Goal: Task Accomplishment & Management: Complete application form

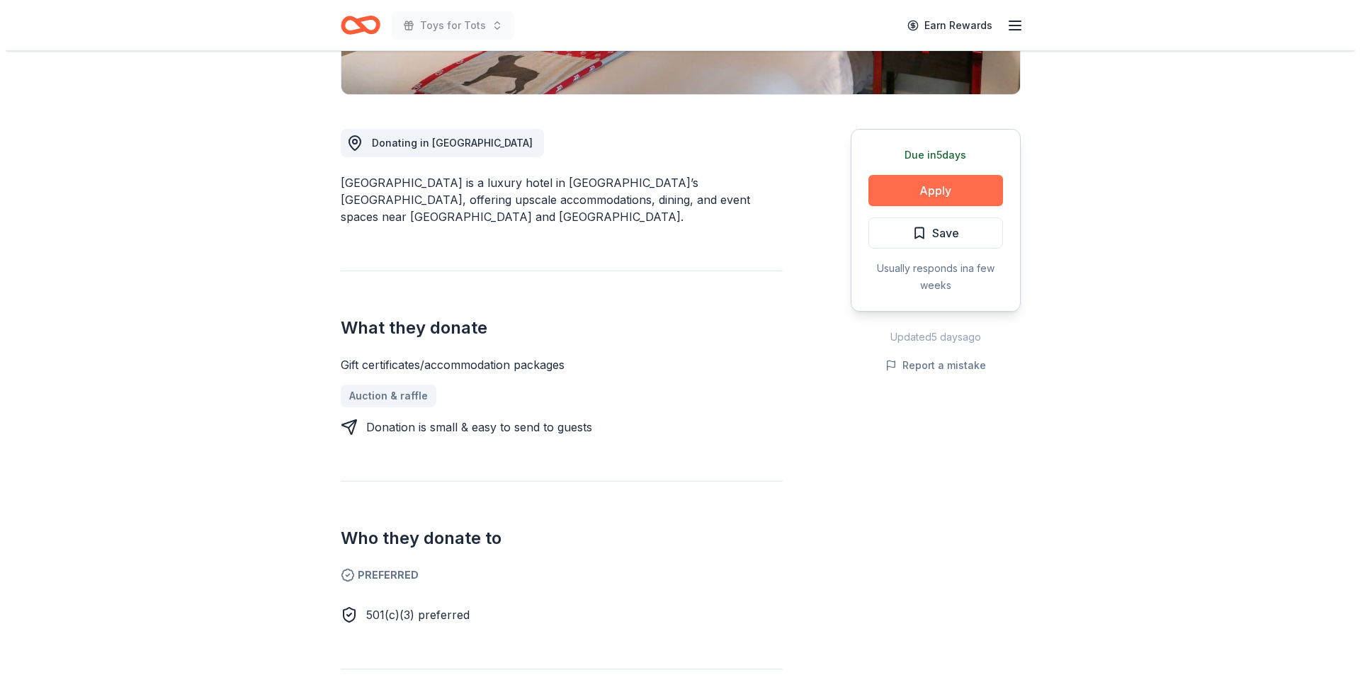
scroll to position [331, 0]
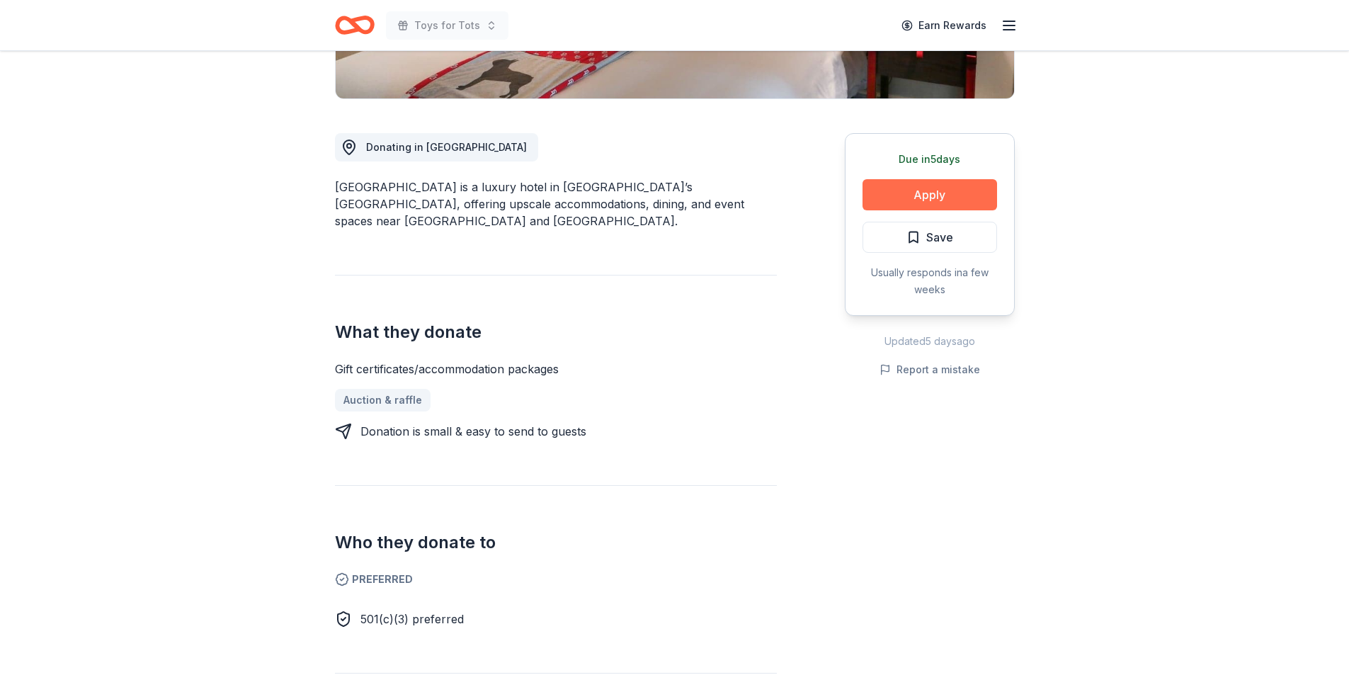
click at [938, 193] on button "Apply" at bounding box center [930, 194] width 135 height 31
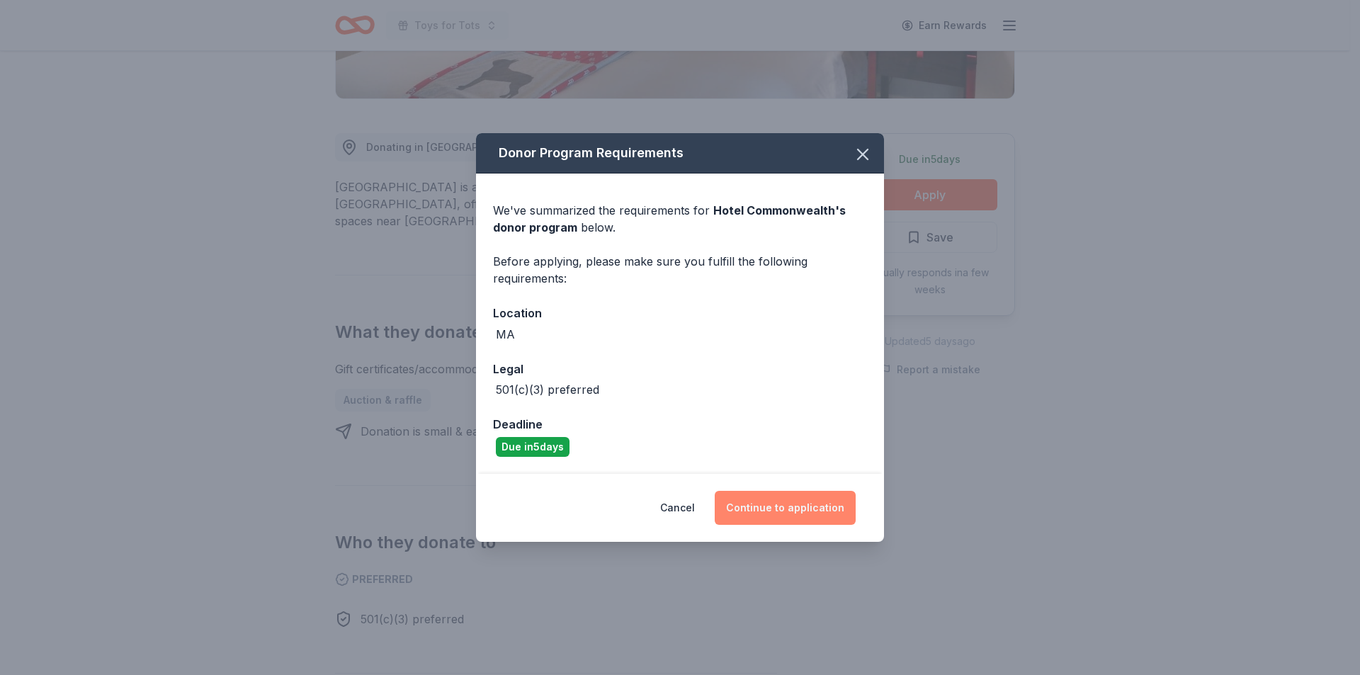
click at [782, 508] on button "Continue to application" at bounding box center [785, 508] width 141 height 34
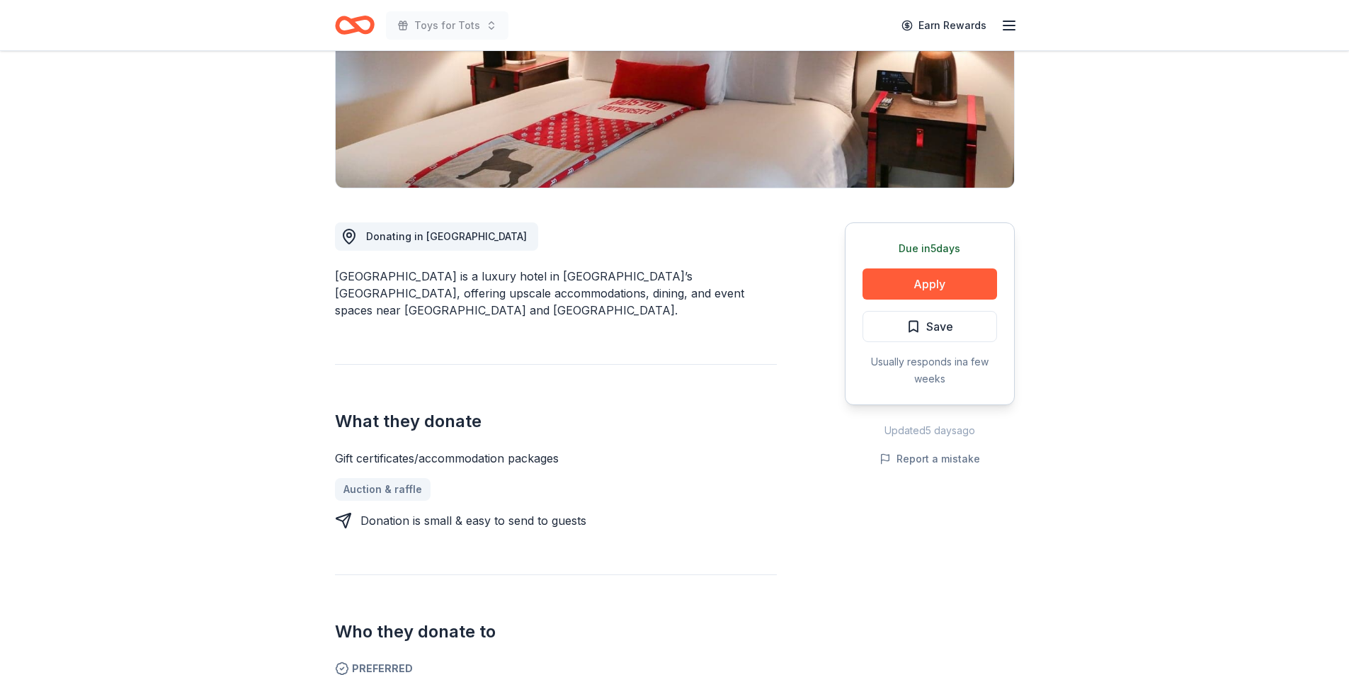
scroll to position [317, 0]
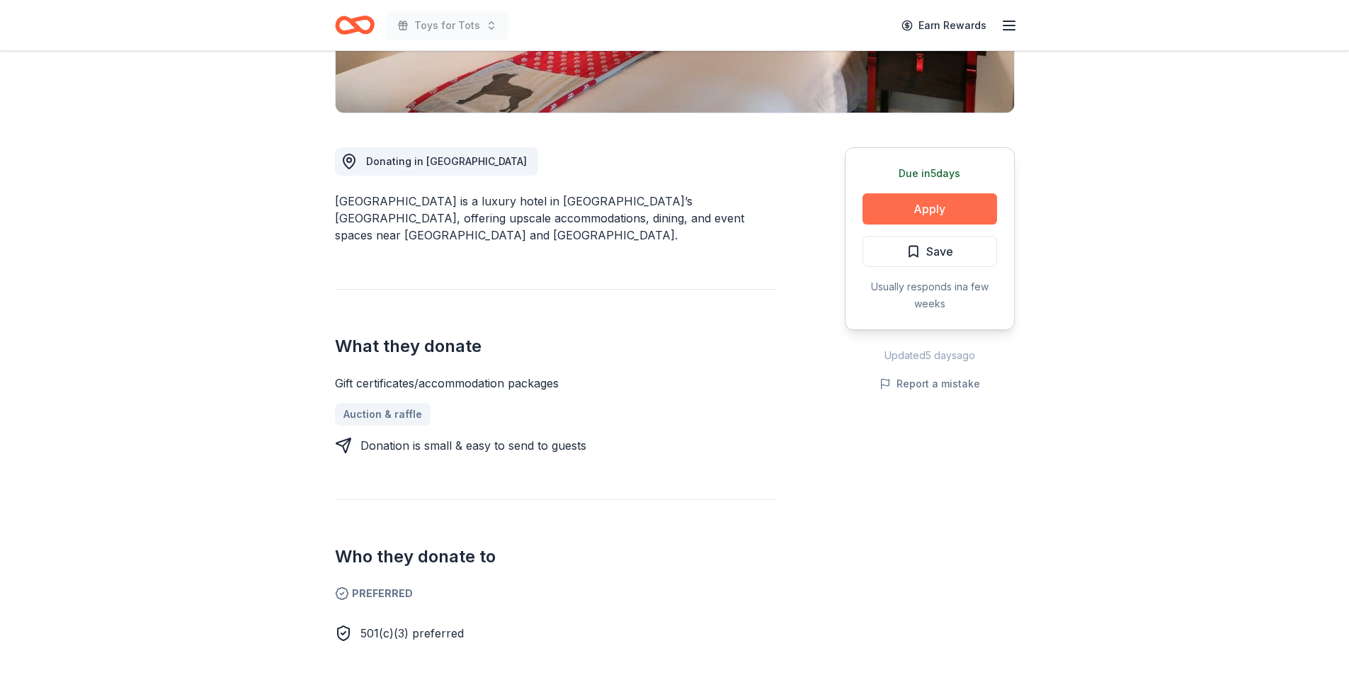
click at [916, 204] on button "Apply" at bounding box center [930, 208] width 135 height 31
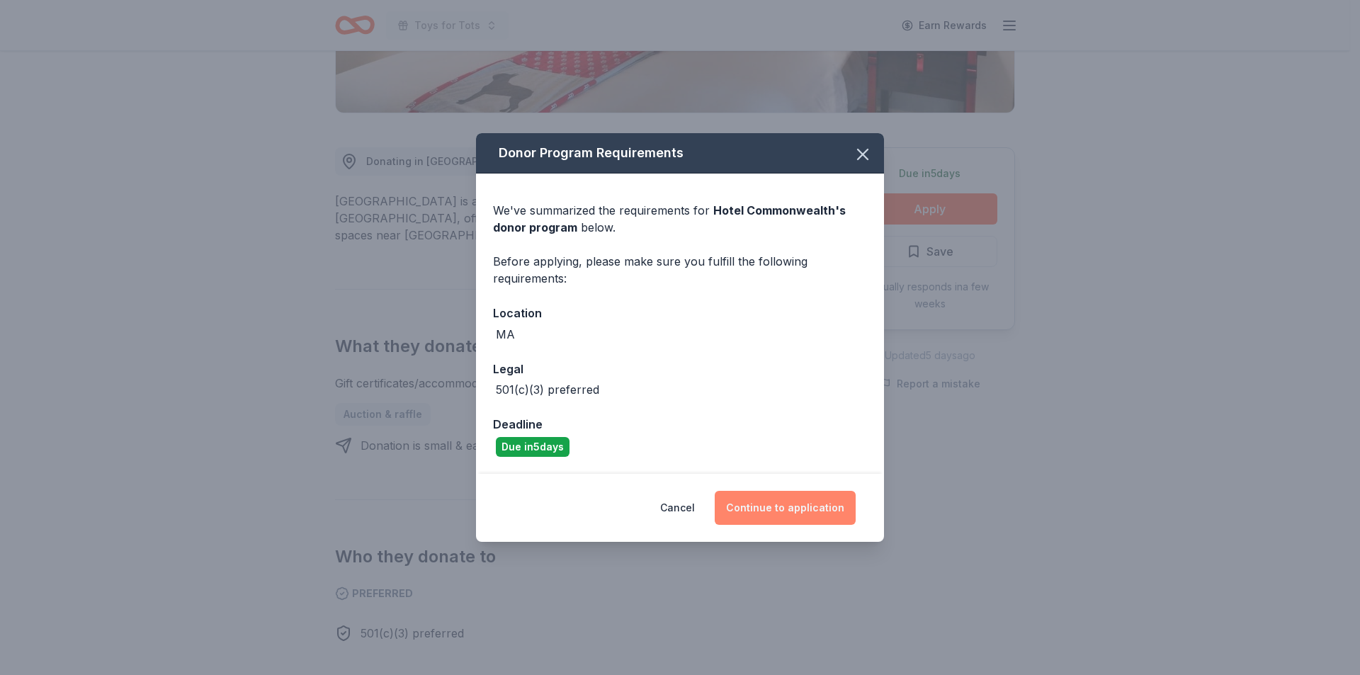
click at [782, 508] on button "Continue to application" at bounding box center [785, 508] width 141 height 34
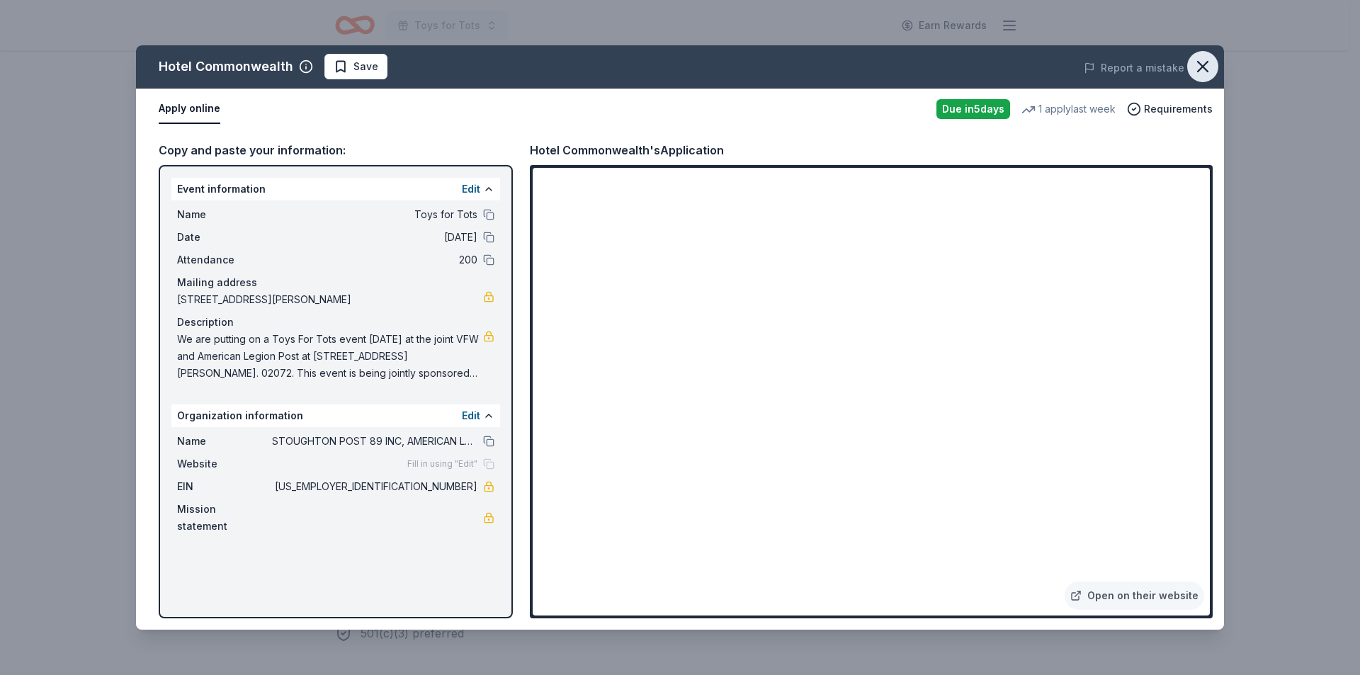
click at [1205, 67] on icon "button" at bounding box center [1203, 67] width 20 height 20
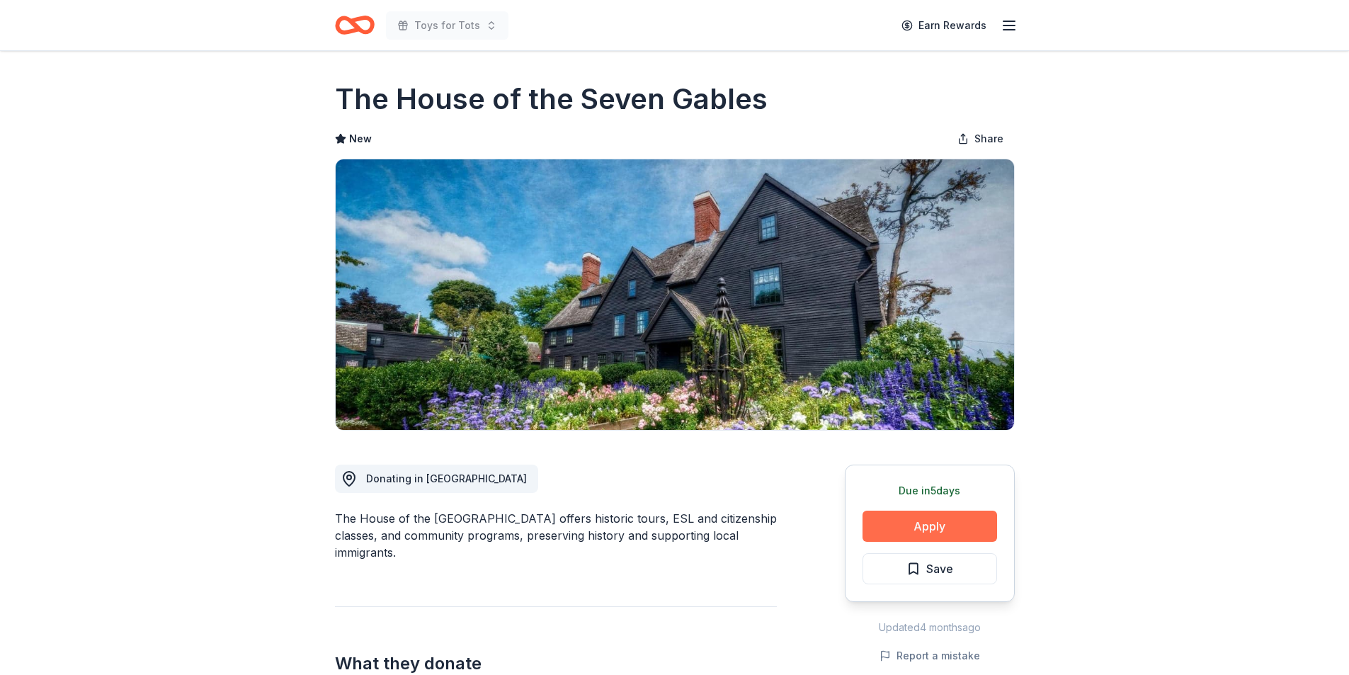
click at [927, 522] on button "Apply" at bounding box center [930, 526] width 135 height 31
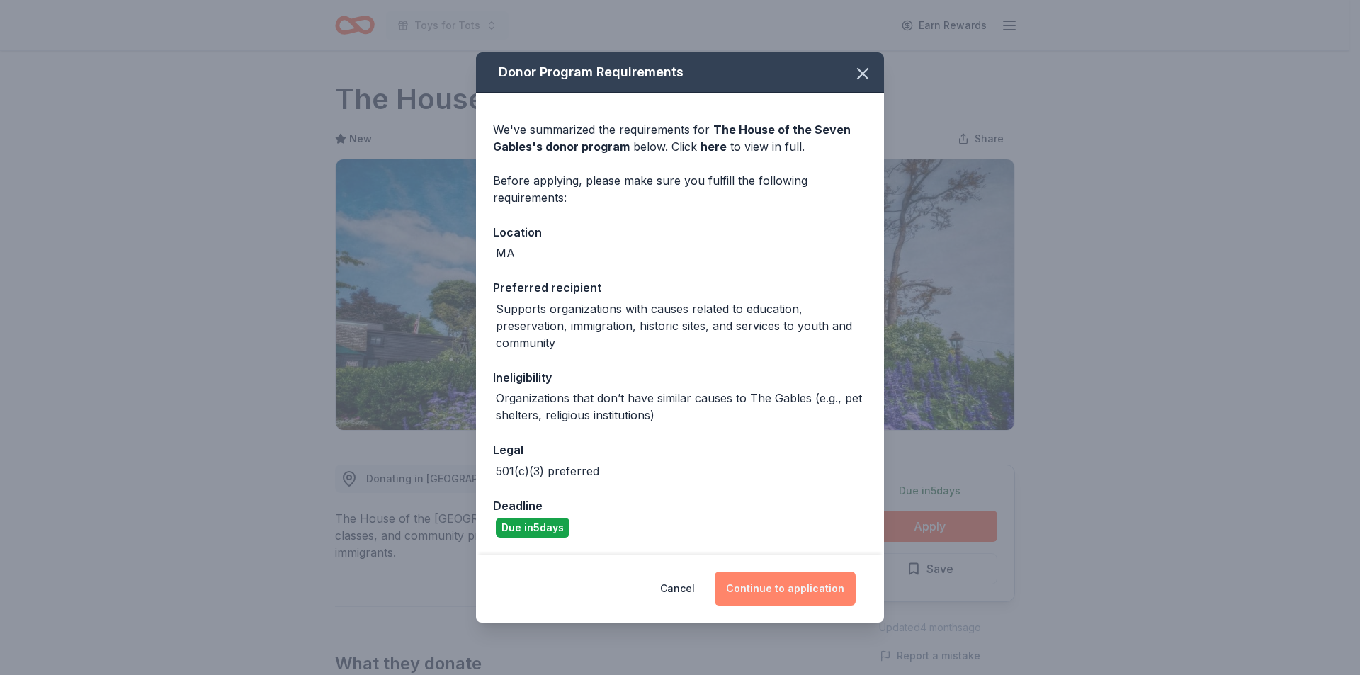
click at [794, 590] on button "Continue to application" at bounding box center [785, 589] width 141 height 34
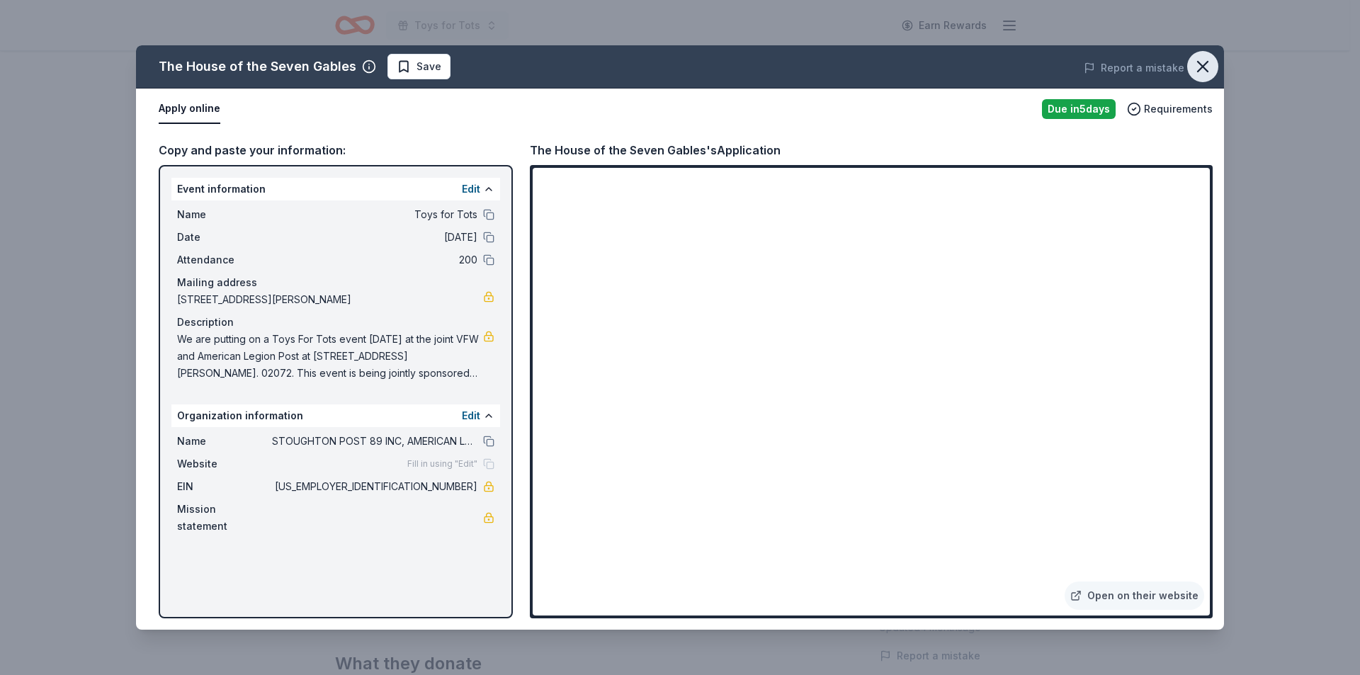
click at [1203, 64] on icon "button" at bounding box center [1203, 67] width 20 height 20
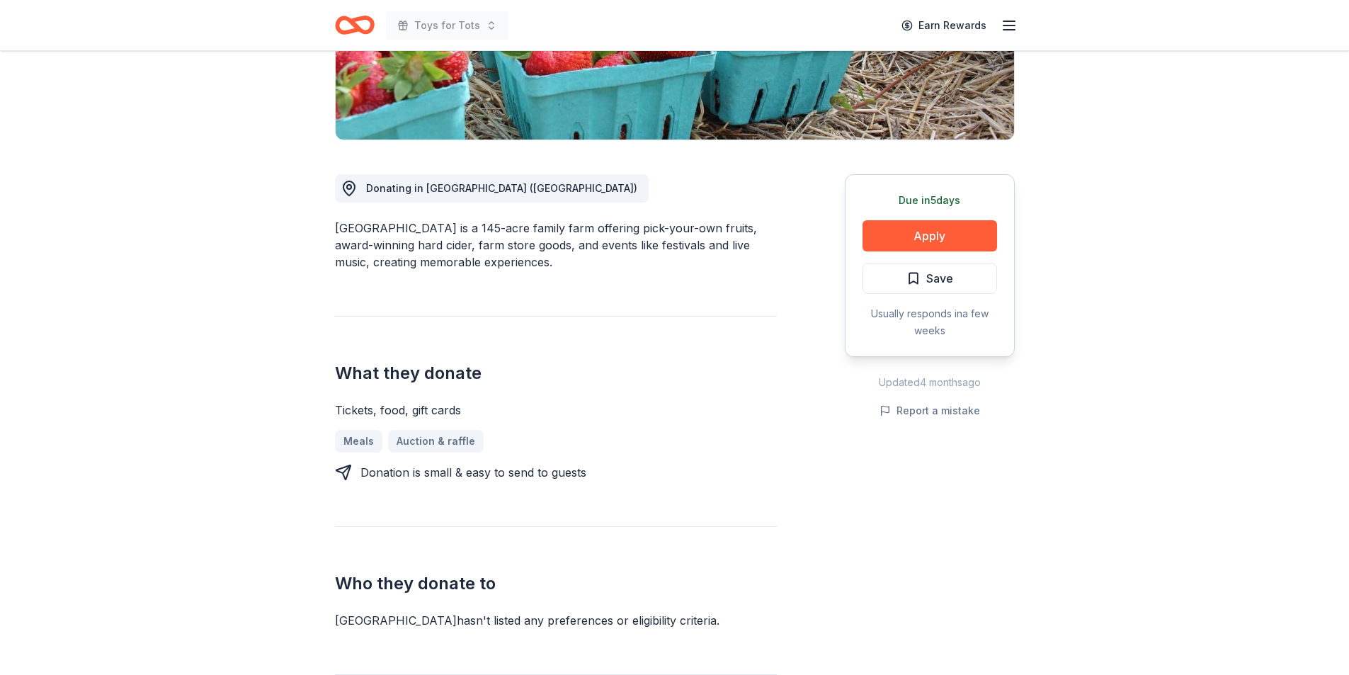
scroll to position [292, 0]
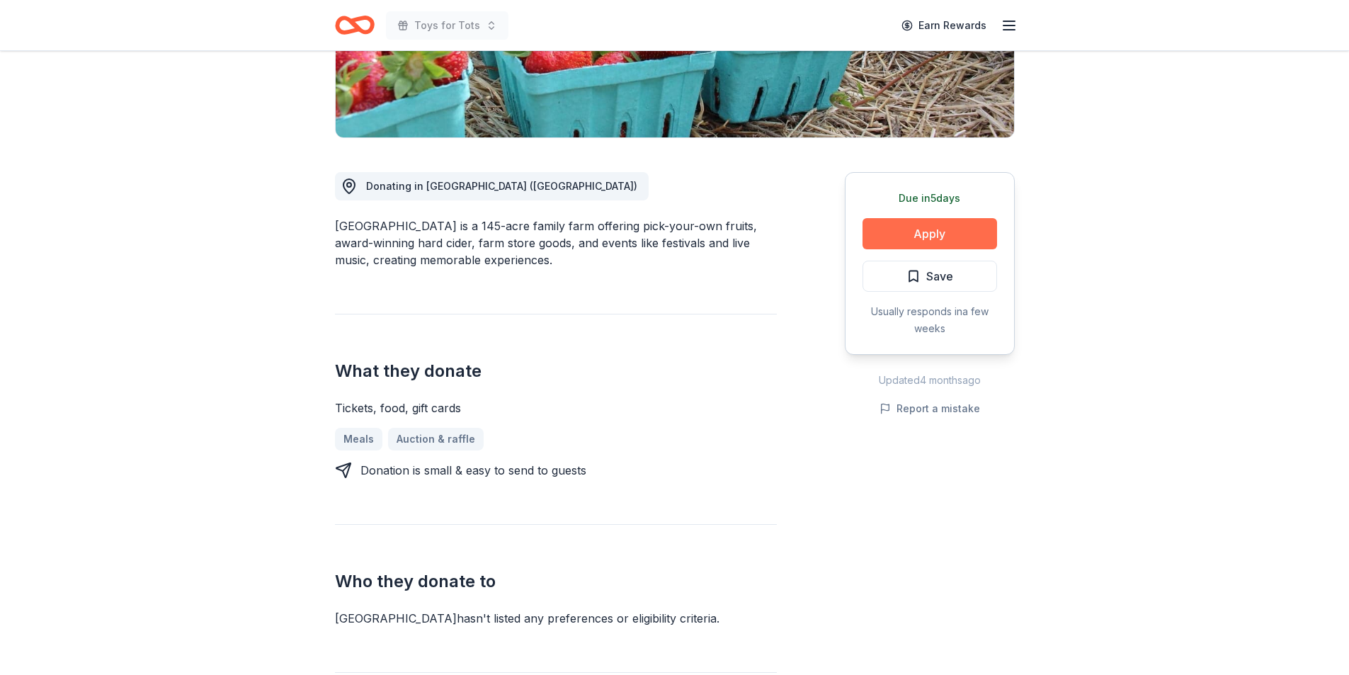
click at [933, 238] on button "Apply" at bounding box center [930, 233] width 135 height 31
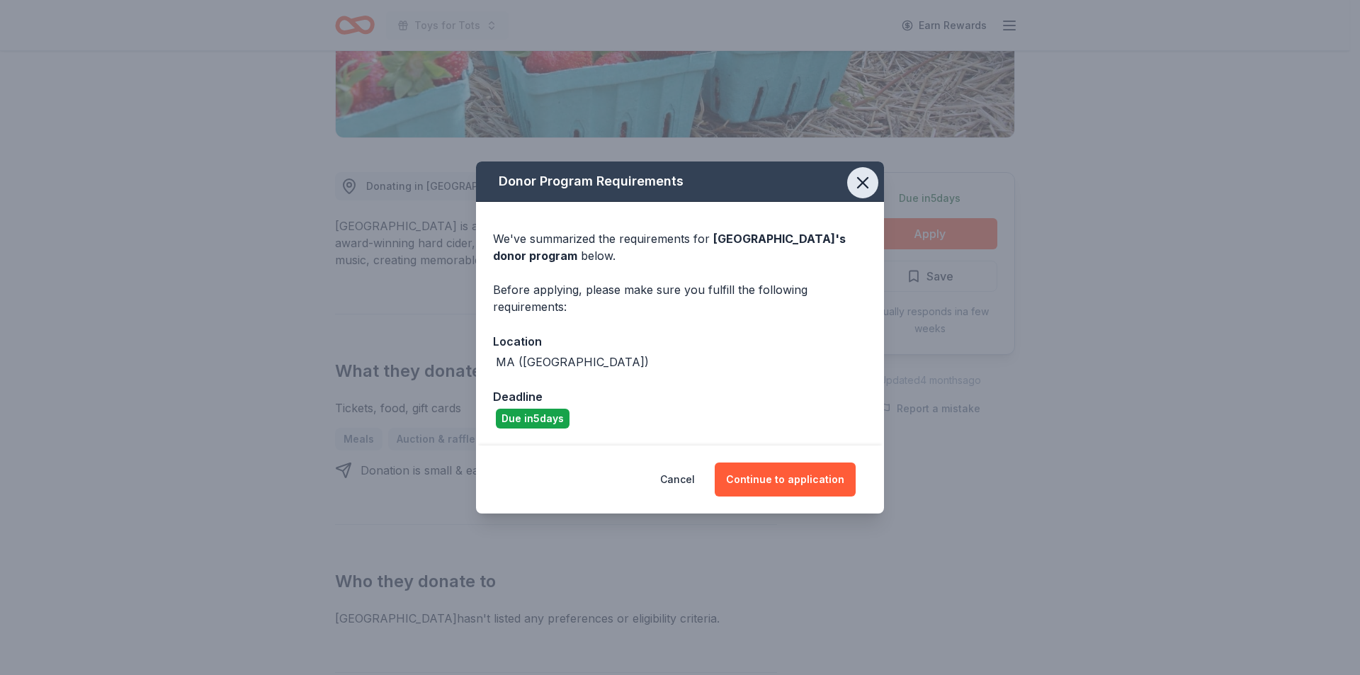
drag, startPoint x: 868, startPoint y: 181, endPoint x: 858, endPoint y: 183, distance: 10.1
click at [866, 182] on icon "button" at bounding box center [863, 183] width 20 height 20
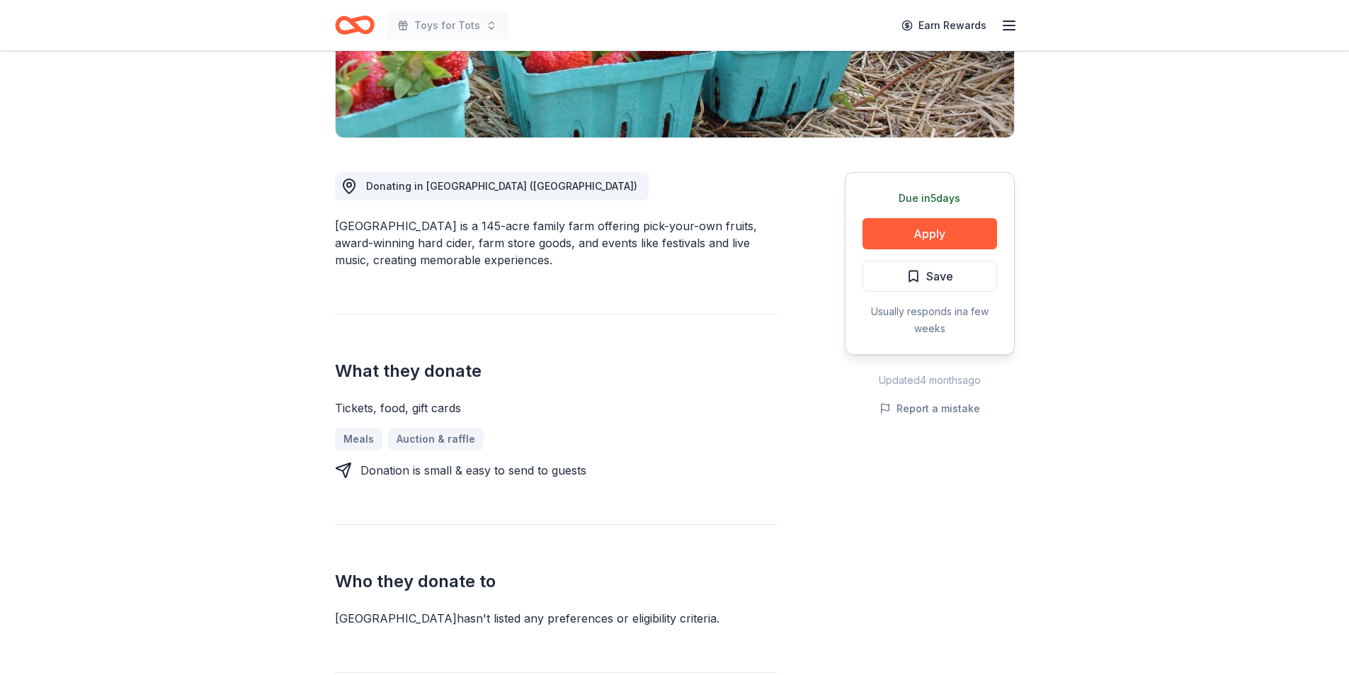
click at [1005, 25] on line "button" at bounding box center [1009, 25] width 11 height 0
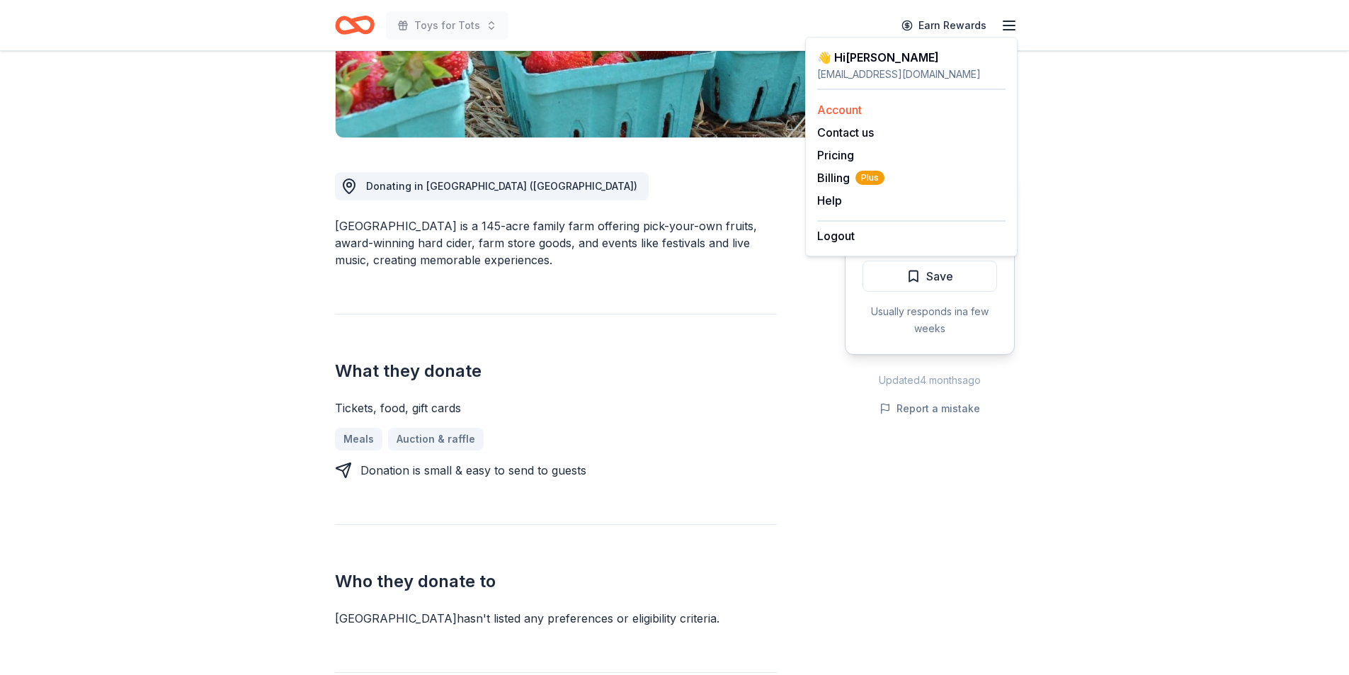
click at [847, 115] on link "Account" at bounding box center [839, 110] width 45 height 14
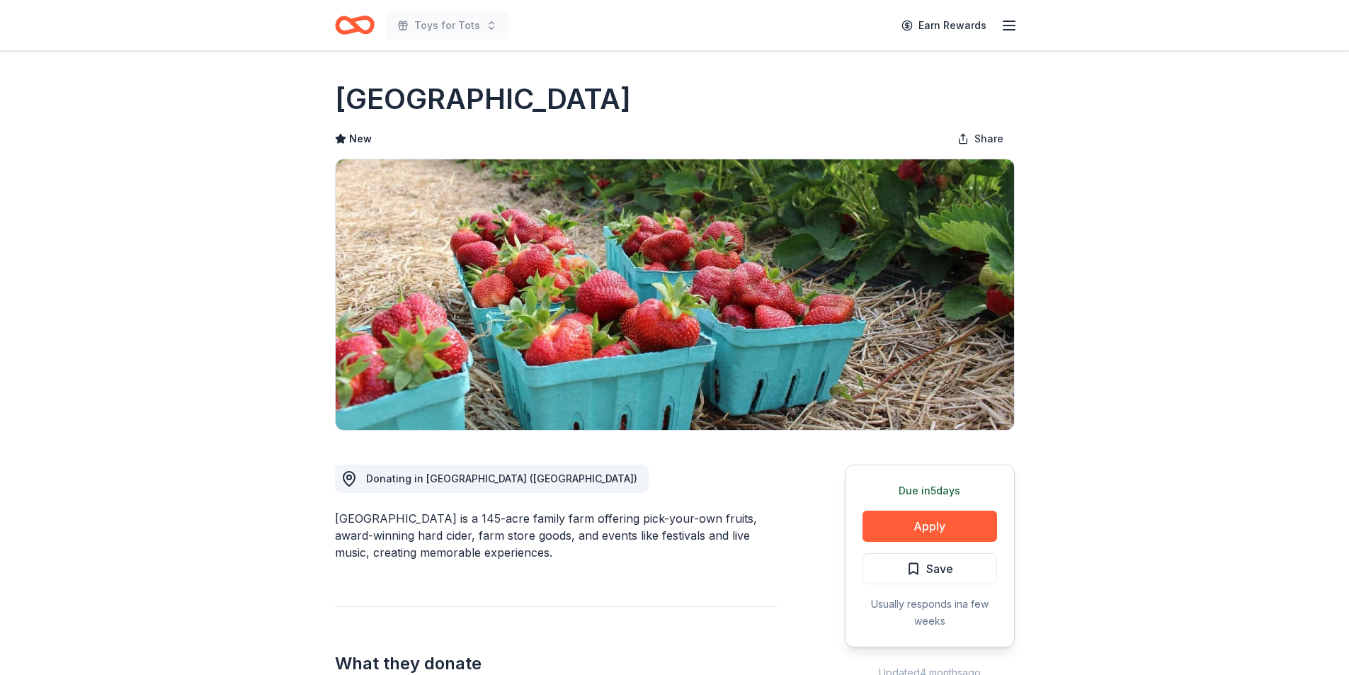
click at [363, 24] on icon "Home" at bounding box center [355, 24] width 40 height 33
click at [364, 25] on icon "Home" at bounding box center [355, 24] width 40 height 33
click at [363, 24] on icon "Home" at bounding box center [355, 24] width 40 height 33
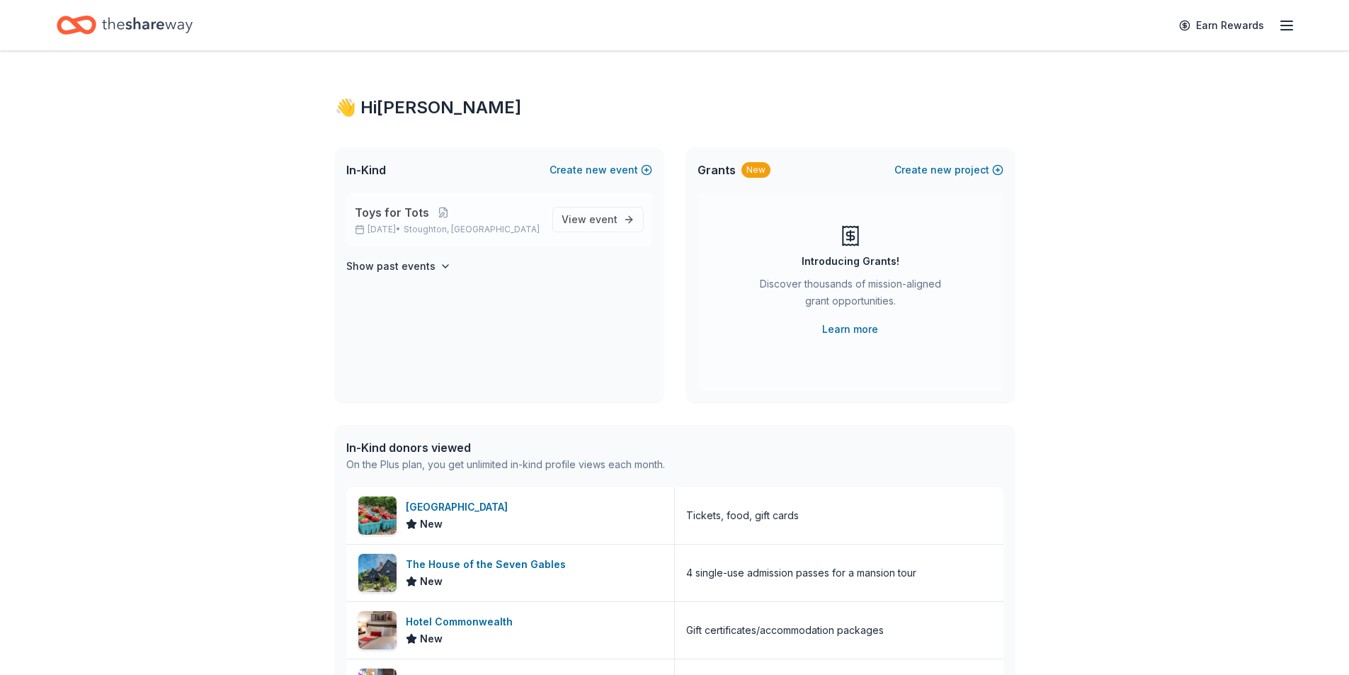
click at [407, 209] on span "Toys for Tots" at bounding box center [392, 212] width 74 height 17
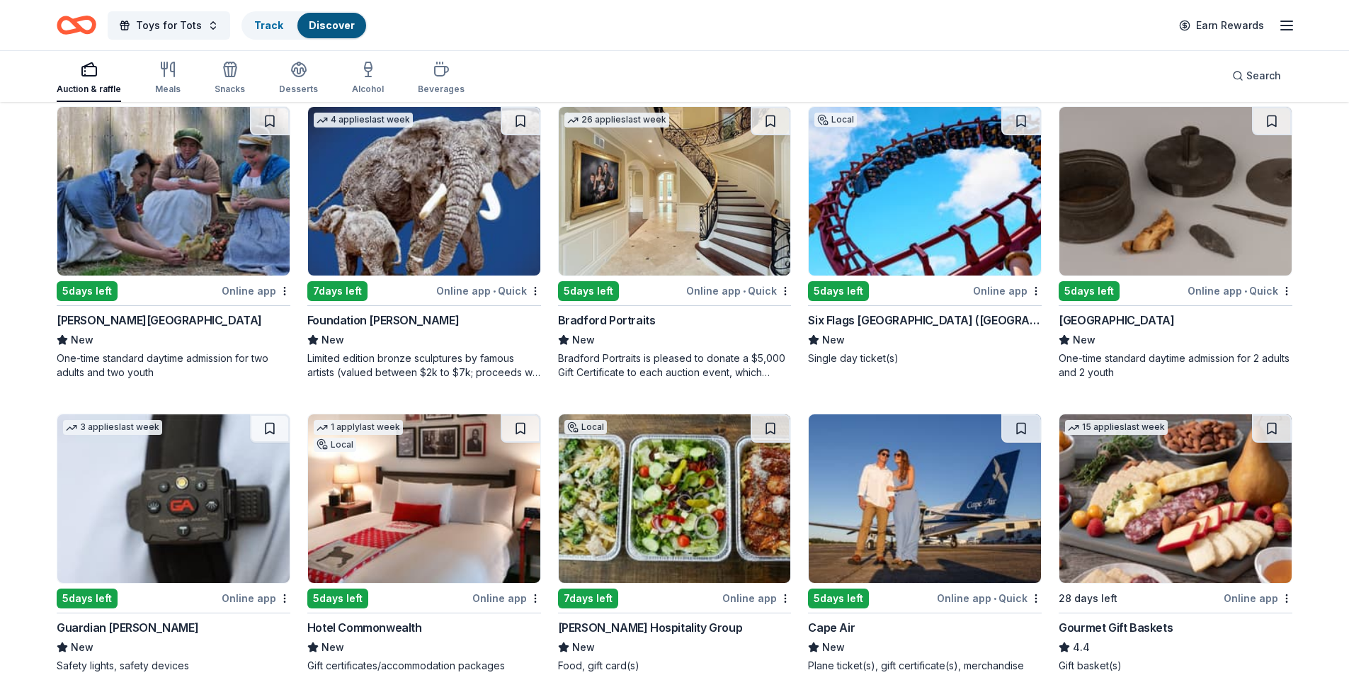
scroll to position [1673, 0]
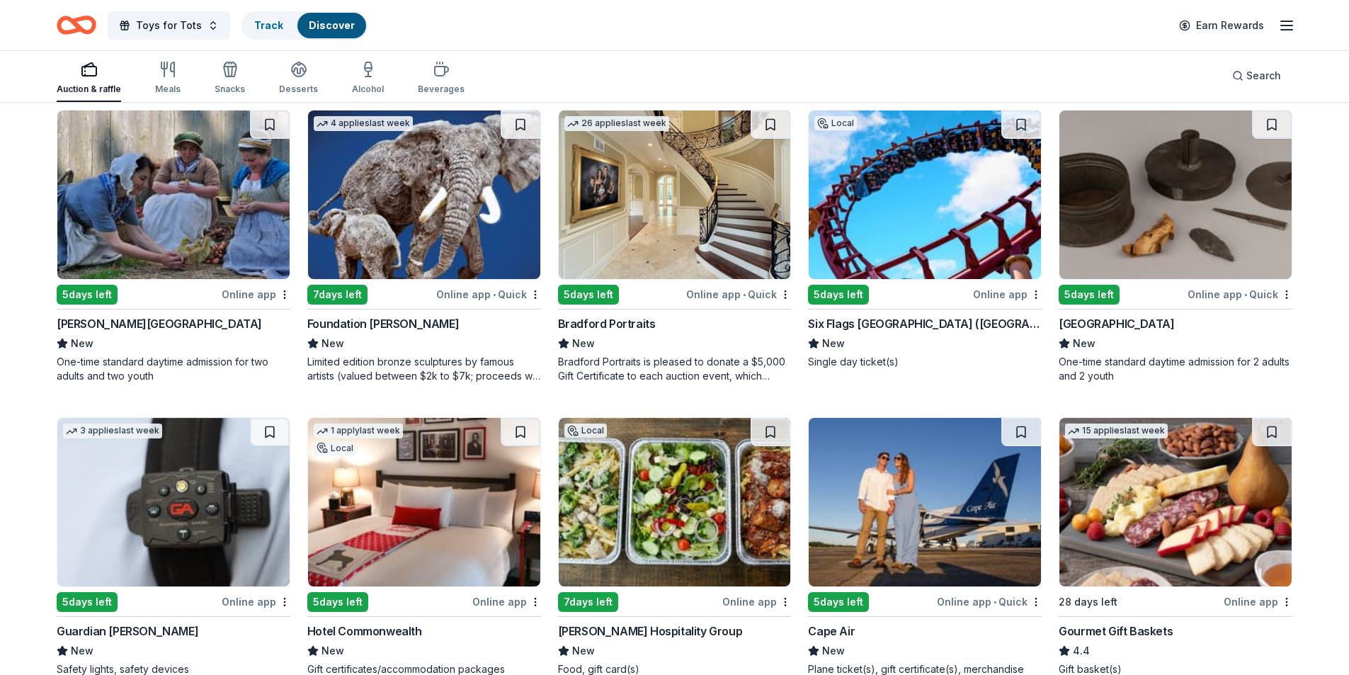
click at [189, 240] on img at bounding box center [173, 194] width 232 height 169
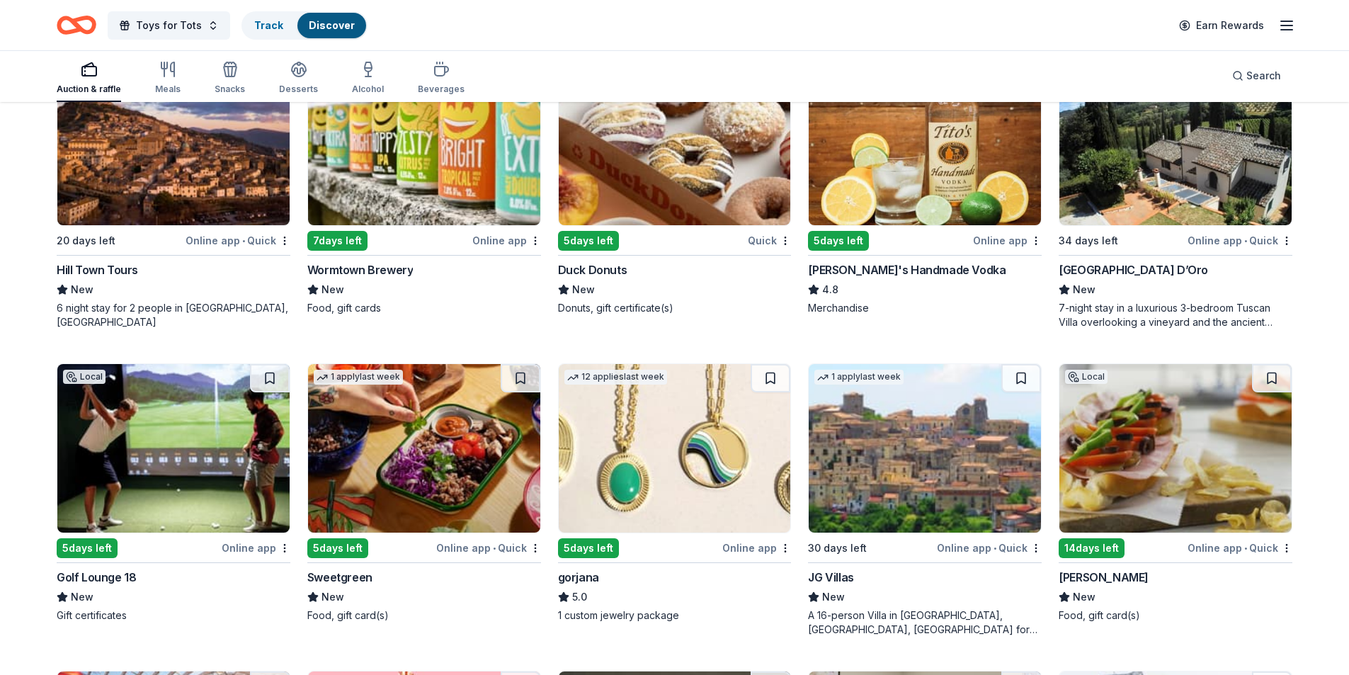
scroll to position [2269, 0]
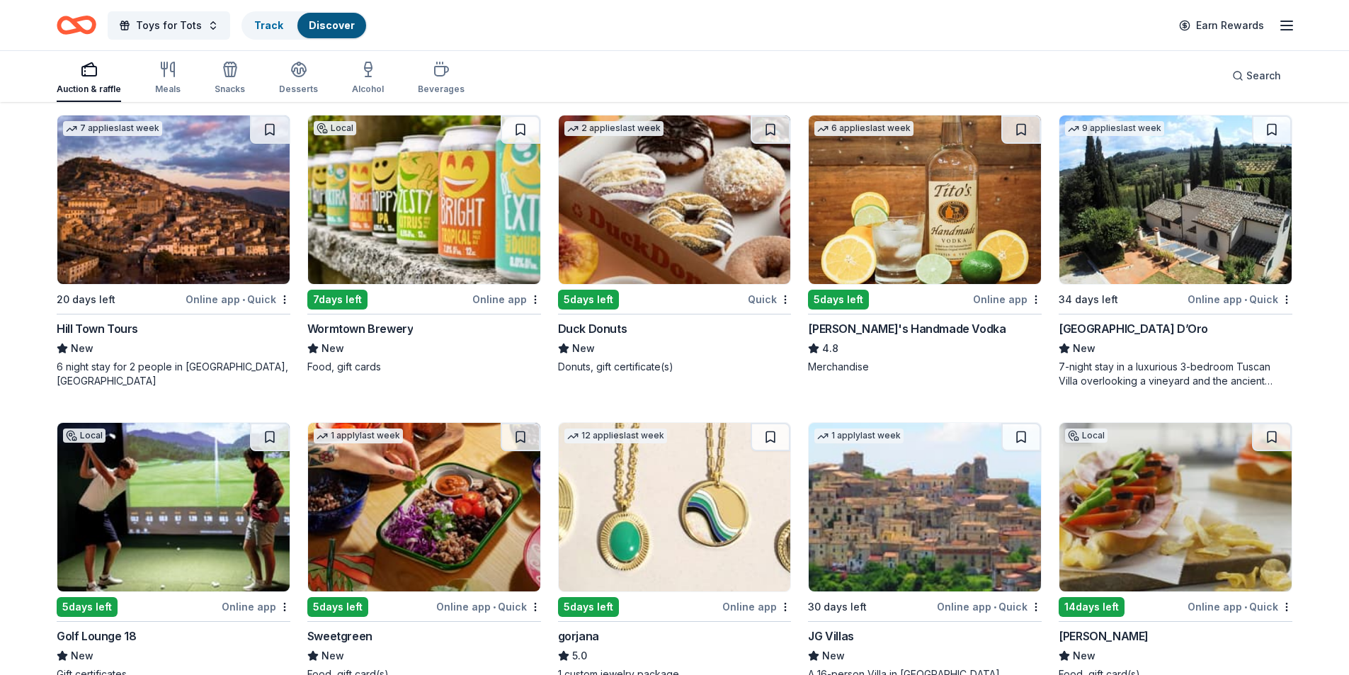
click at [409, 231] on img at bounding box center [424, 199] width 232 height 169
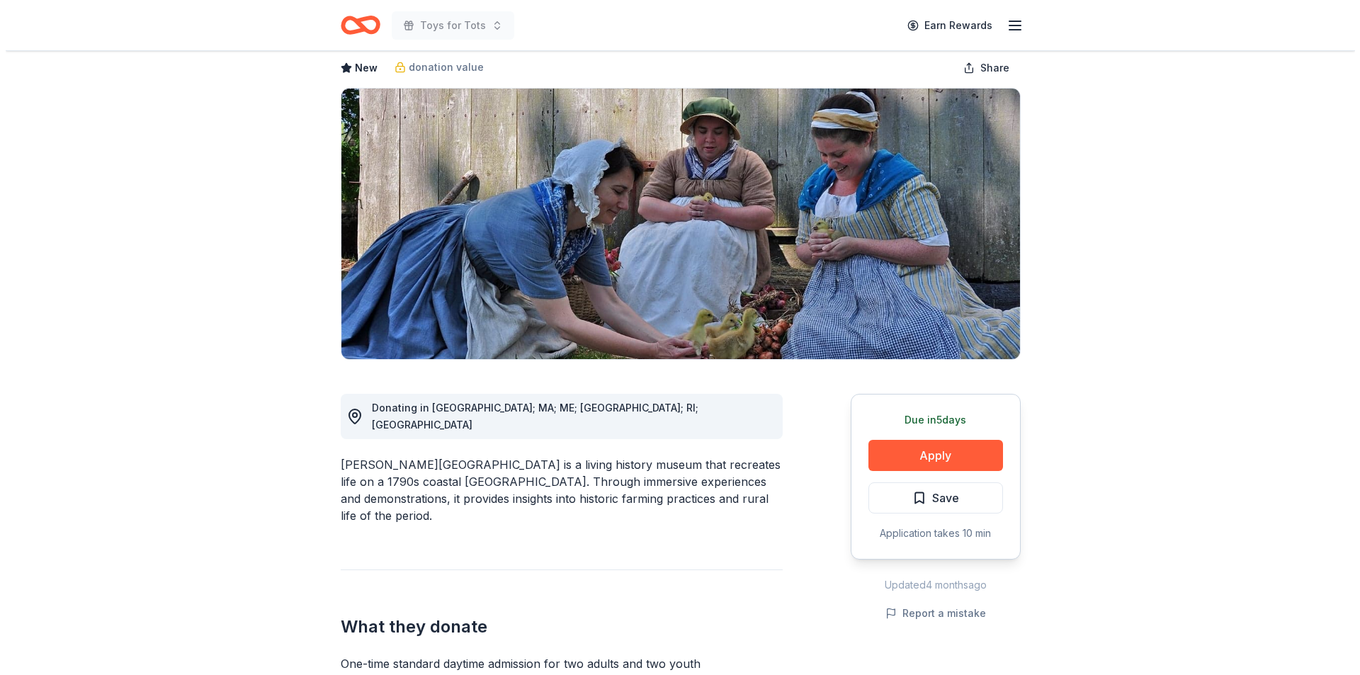
scroll to position [83, 0]
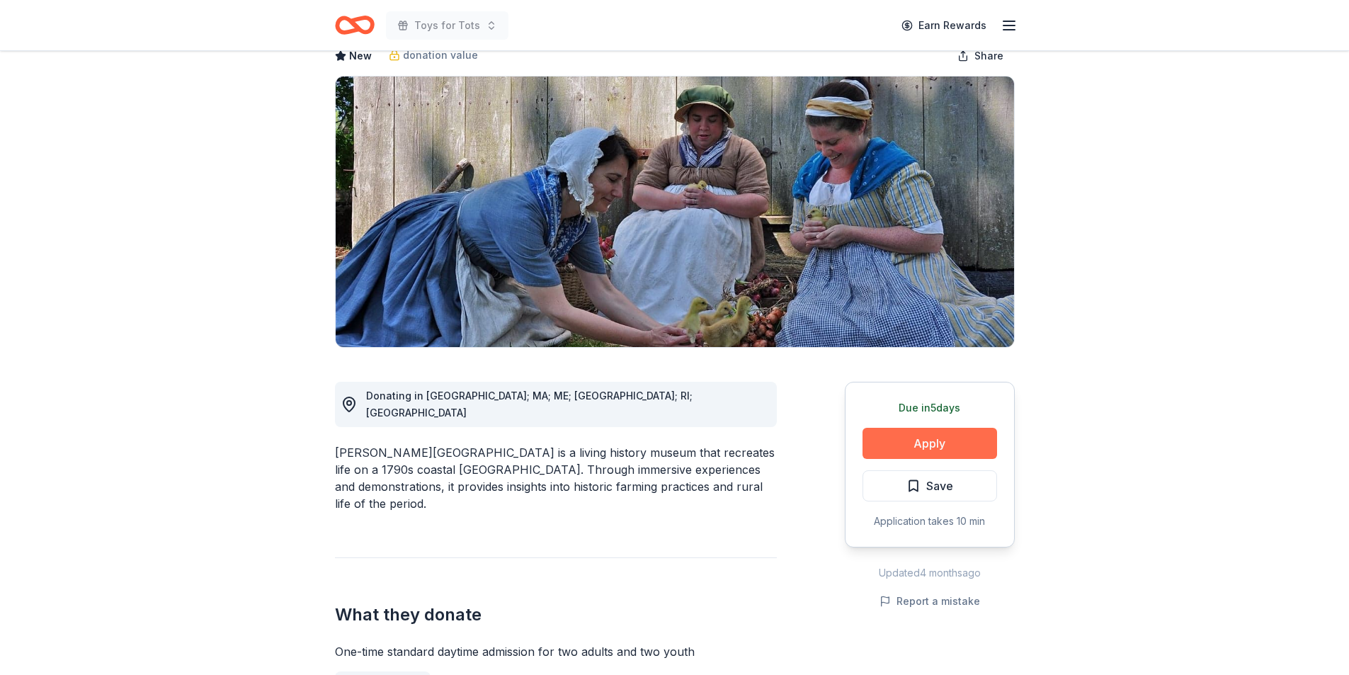
click at [923, 443] on button "Apply" at bounding box center [930, 443] width 135 height 31
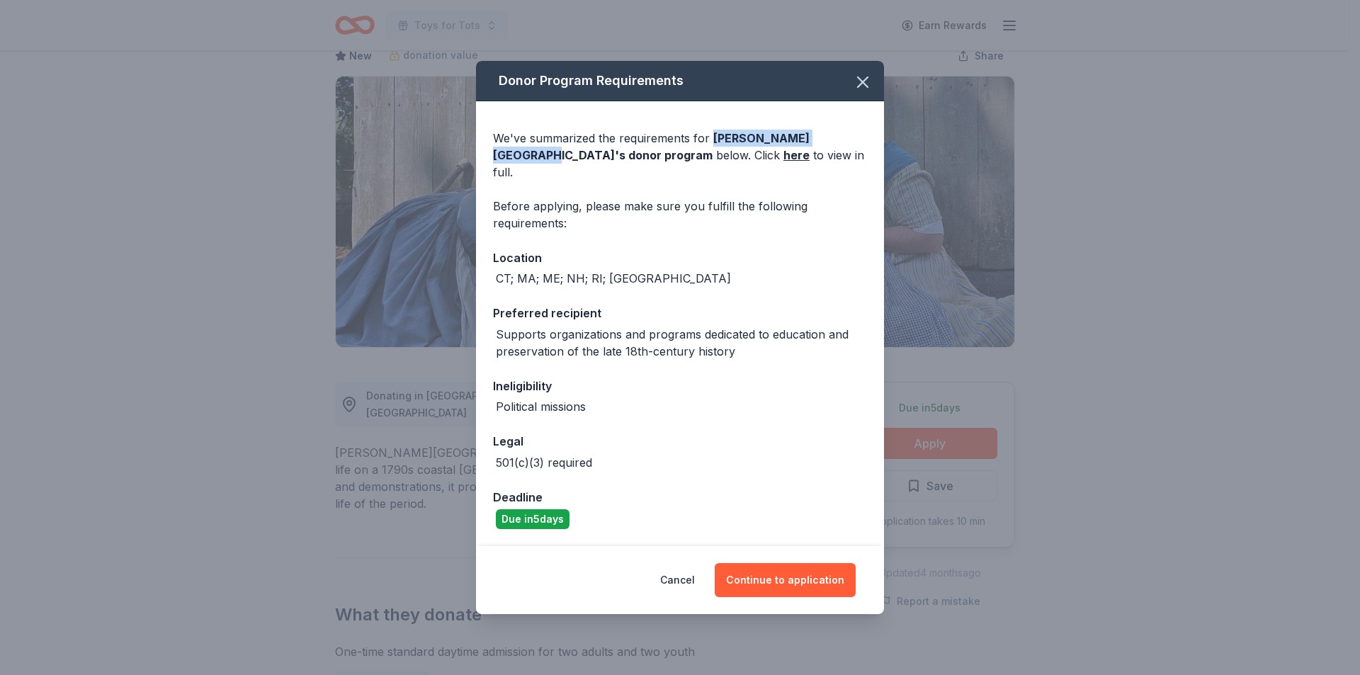
drag, startPoint x: 712, startPoint y: 142, endPoint x: 855, endPoint y: 143, distance: 143.1
click at [809, 143] on span "Coggeshall Farm Museum 's donor program" at bounding box center [651, 146] width 317 height 31
copy span "Coggeshall Farm Museum"
click at [792, 571] on button "Continue to application" at bounding box center [785, 580] width 141 height 34
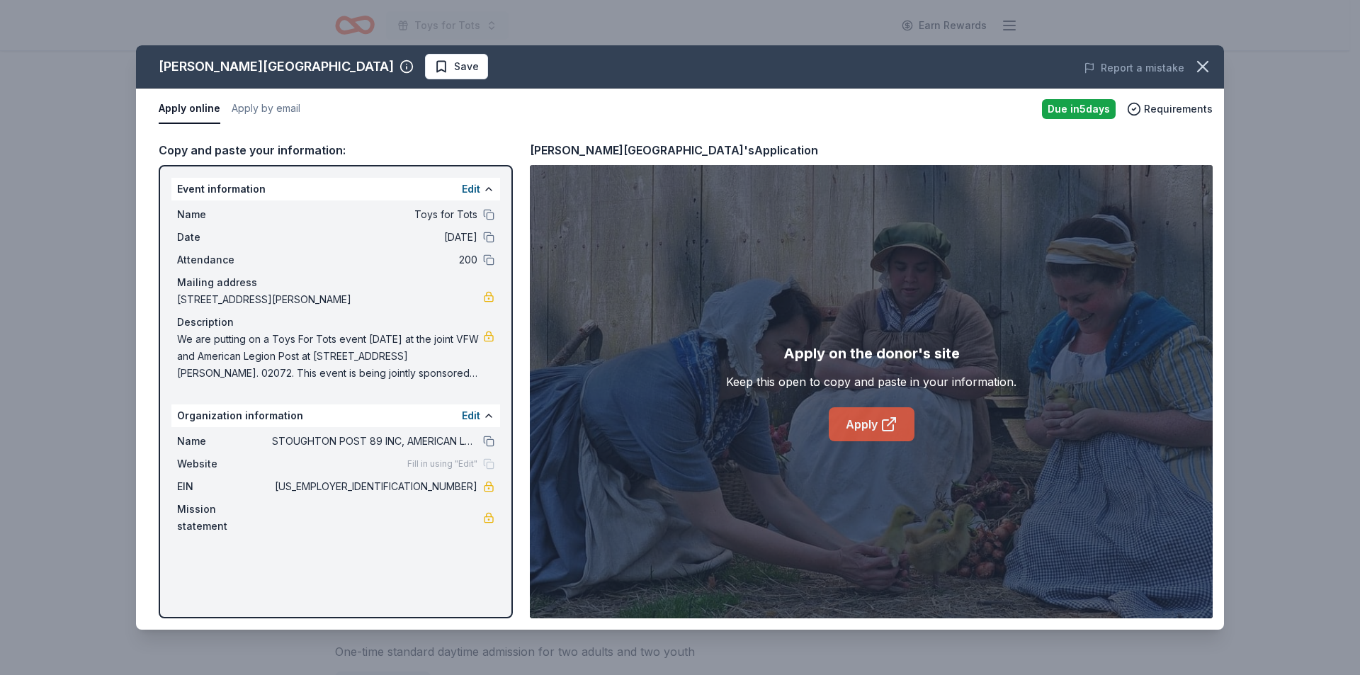
click at [856, 425] on link "Apply" at bounding box center [872, 424] width 86 height 34
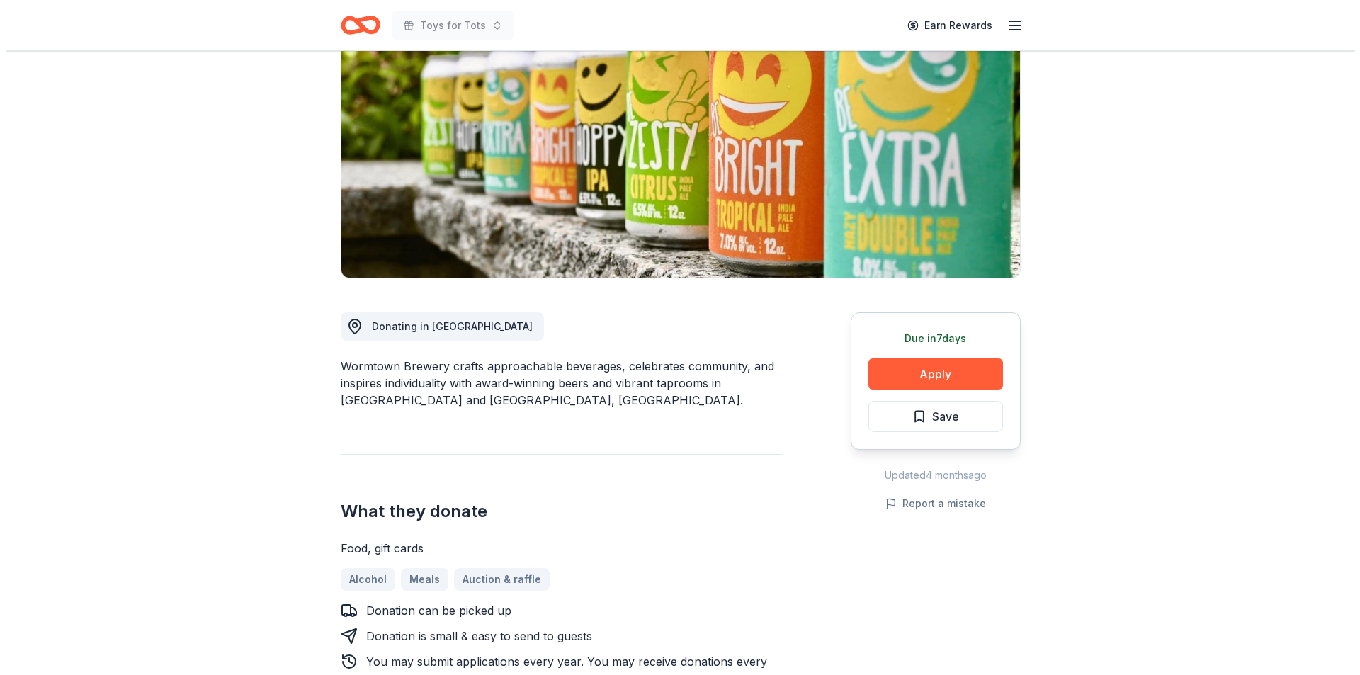
scroll to position [84, 0]
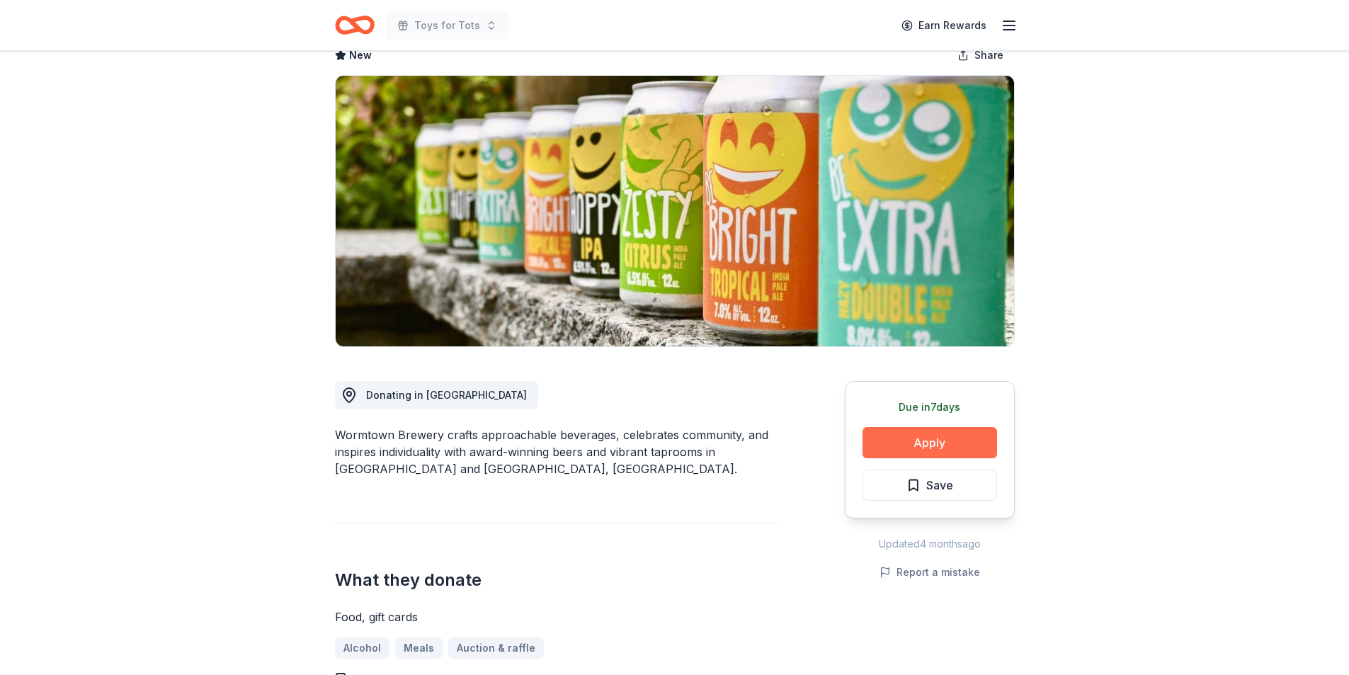
click at [933, 438] on button "Apply" at bounding box center [930, 442] width 135 height 31
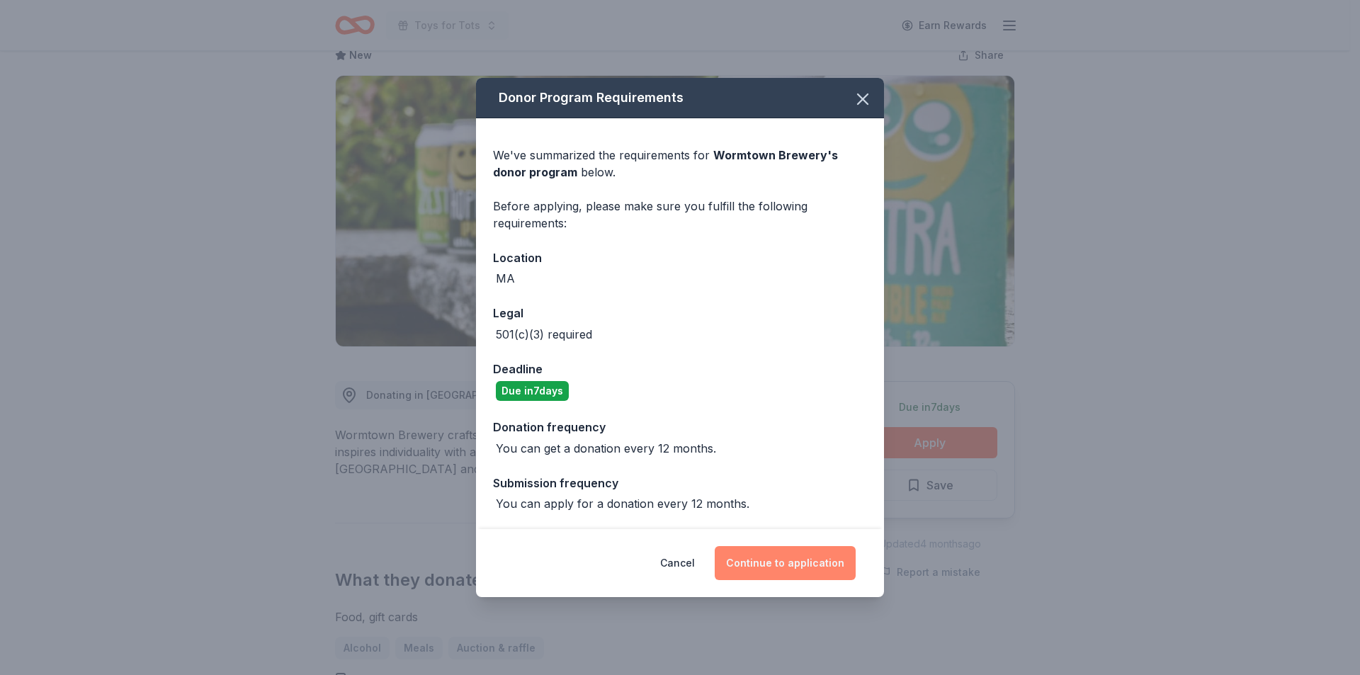
click at [783, 559] on button "Continue to application" at bounding box center [785, 563] width 141 height 34
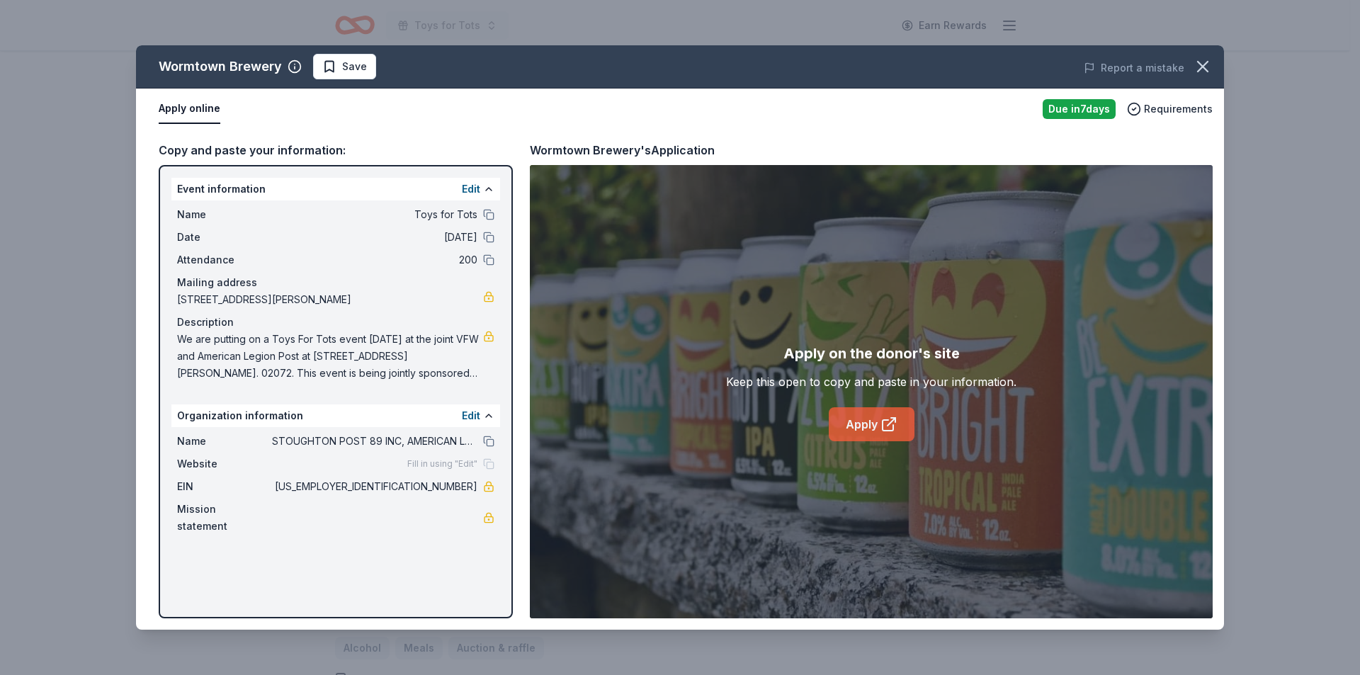
click at [860, 420] on link "Apply" at bounding box center [872, 424] width 86 height 34
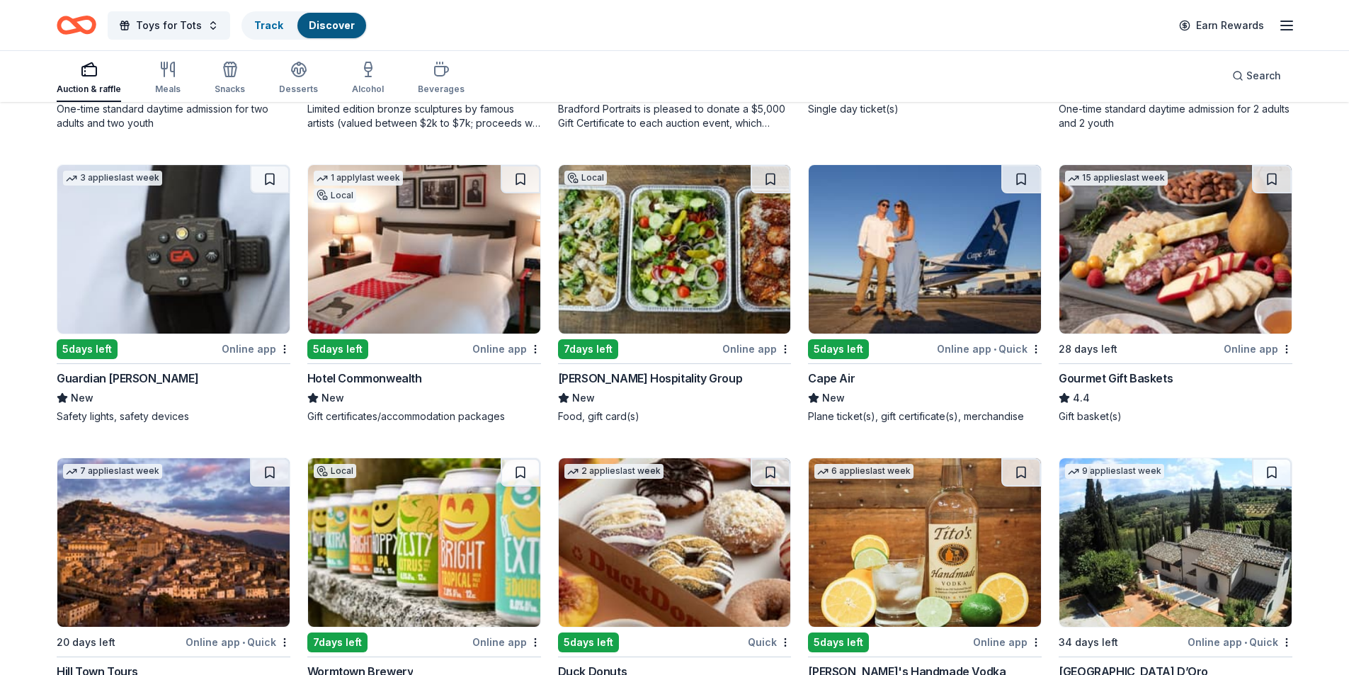
scroll to position [2096, 0]
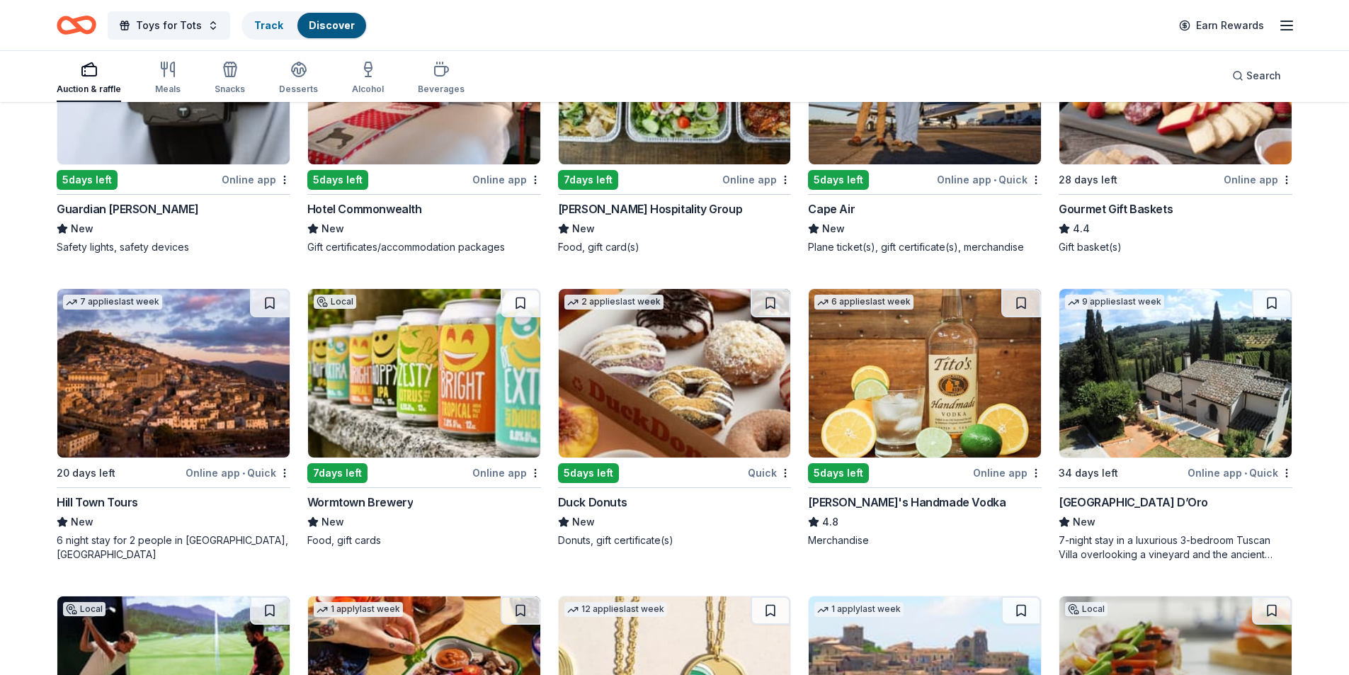
click at [140, 340] on img at bounding box center [173, 373] width 232 height 169
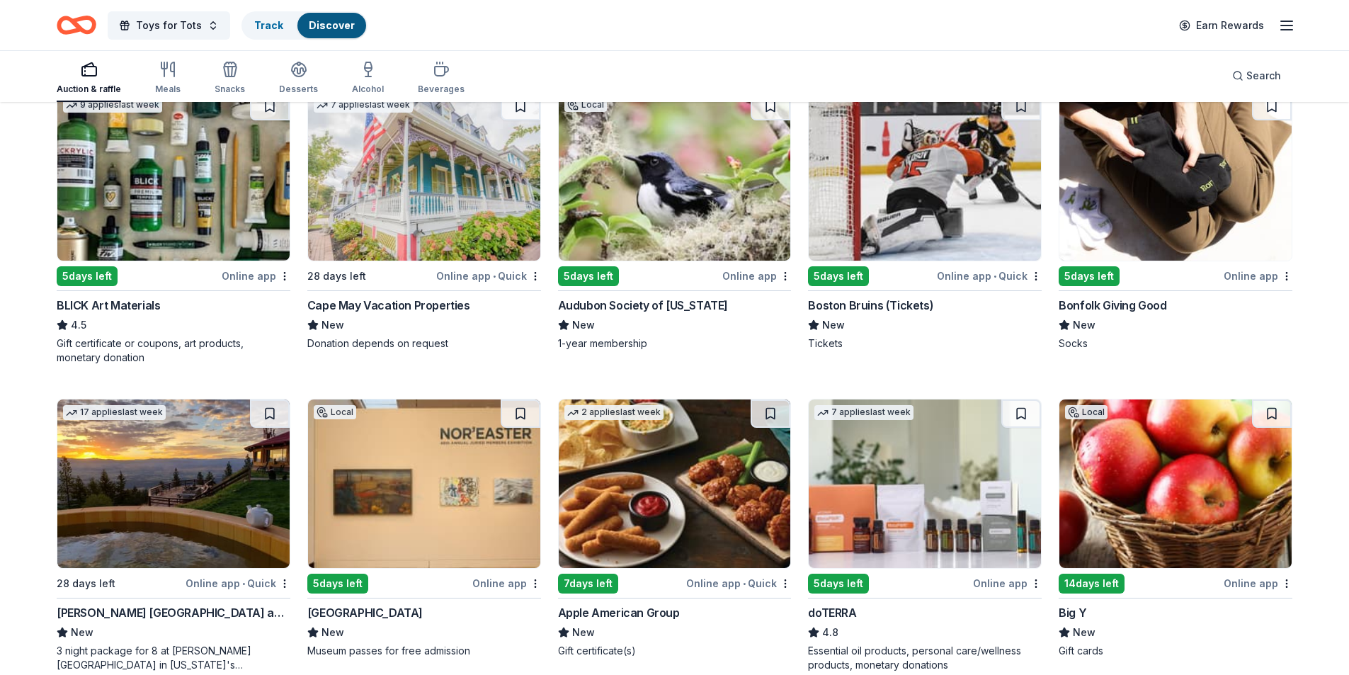
scroll to position [3200, 0]
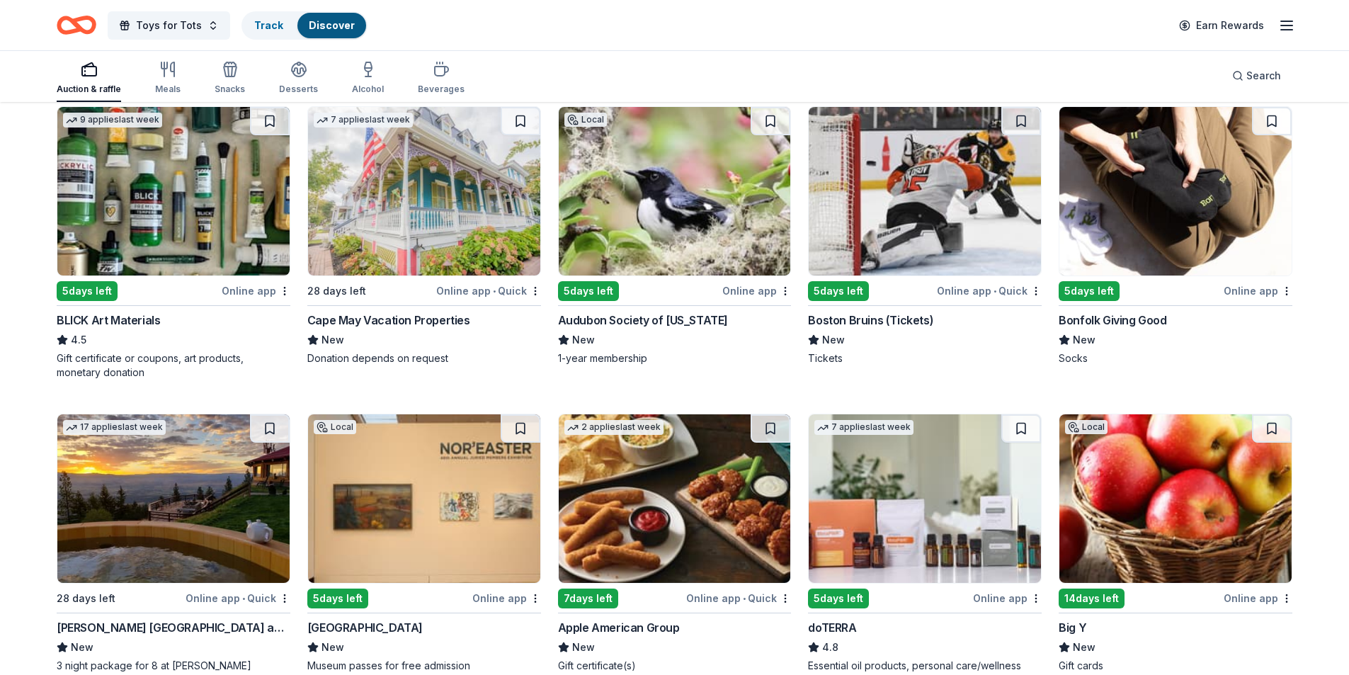
click at [460, 198] on img at bounding box center [424, 191] width 232 height 169
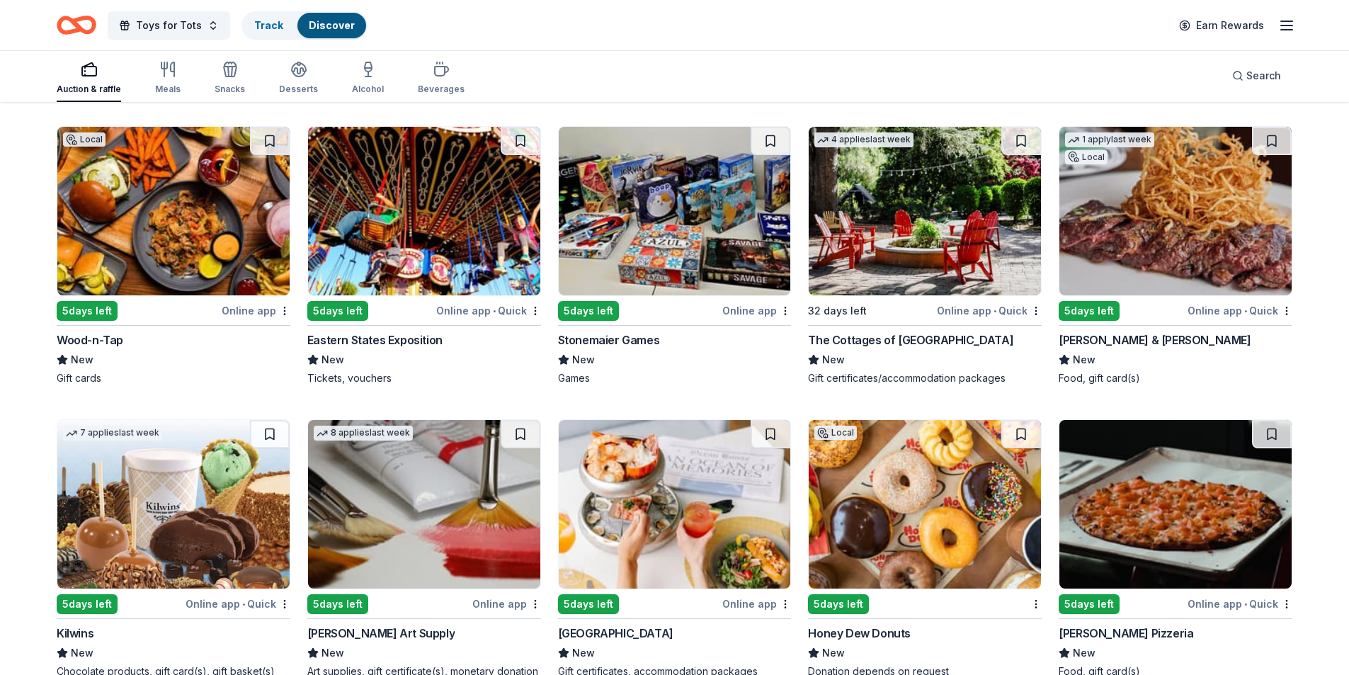
scroll to position [3783, 0]
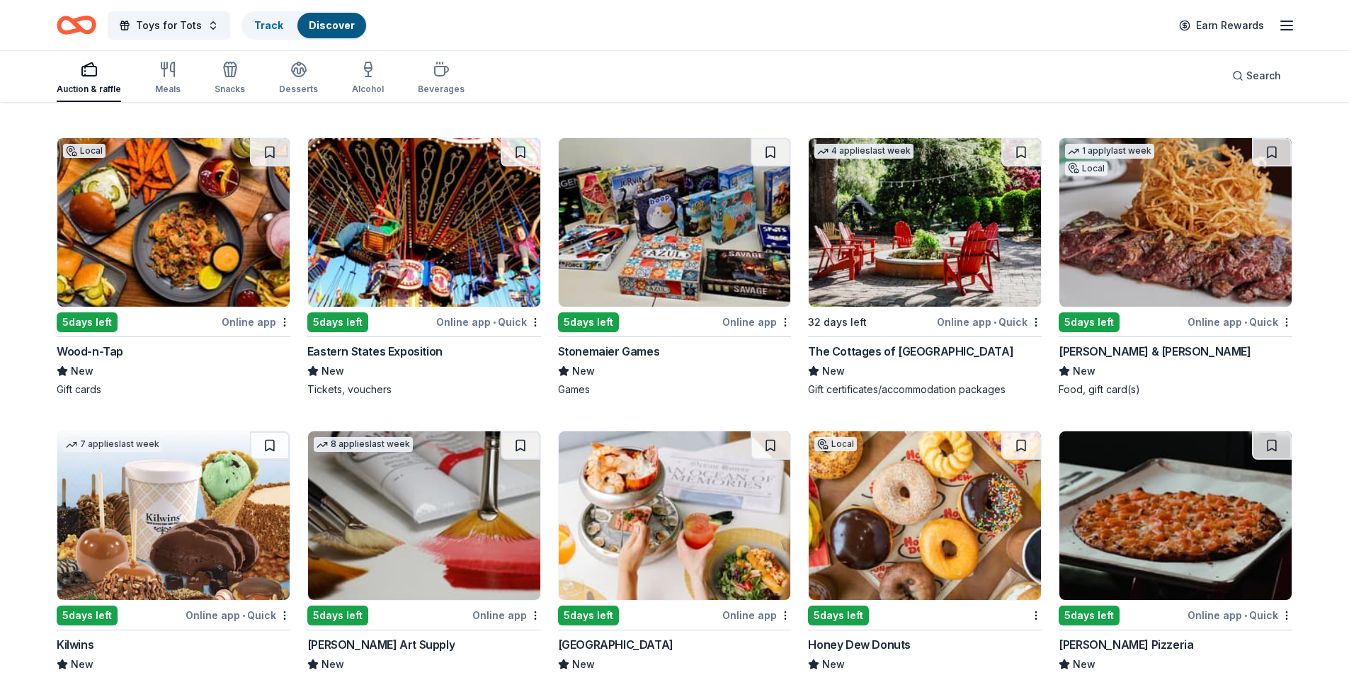
click at [414, 263] on img at bounding box center [424, 222] width 232 height 169
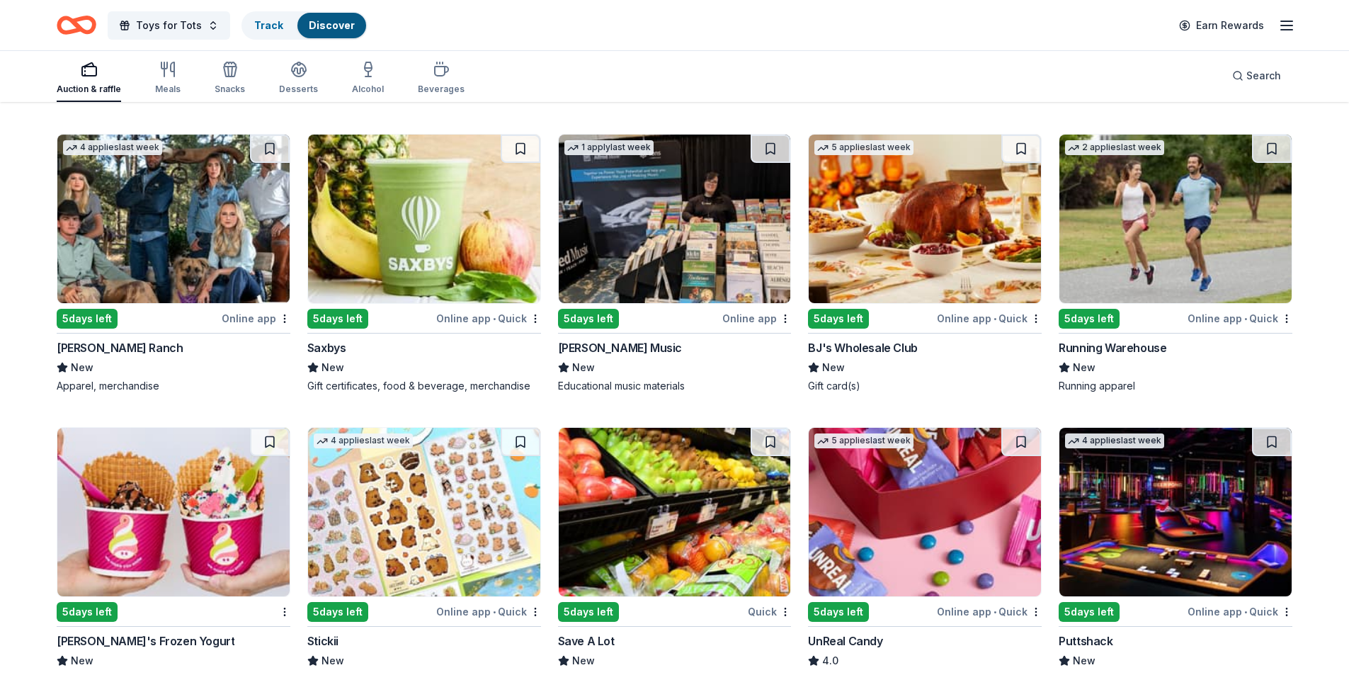
scroll to position [4135, 0]
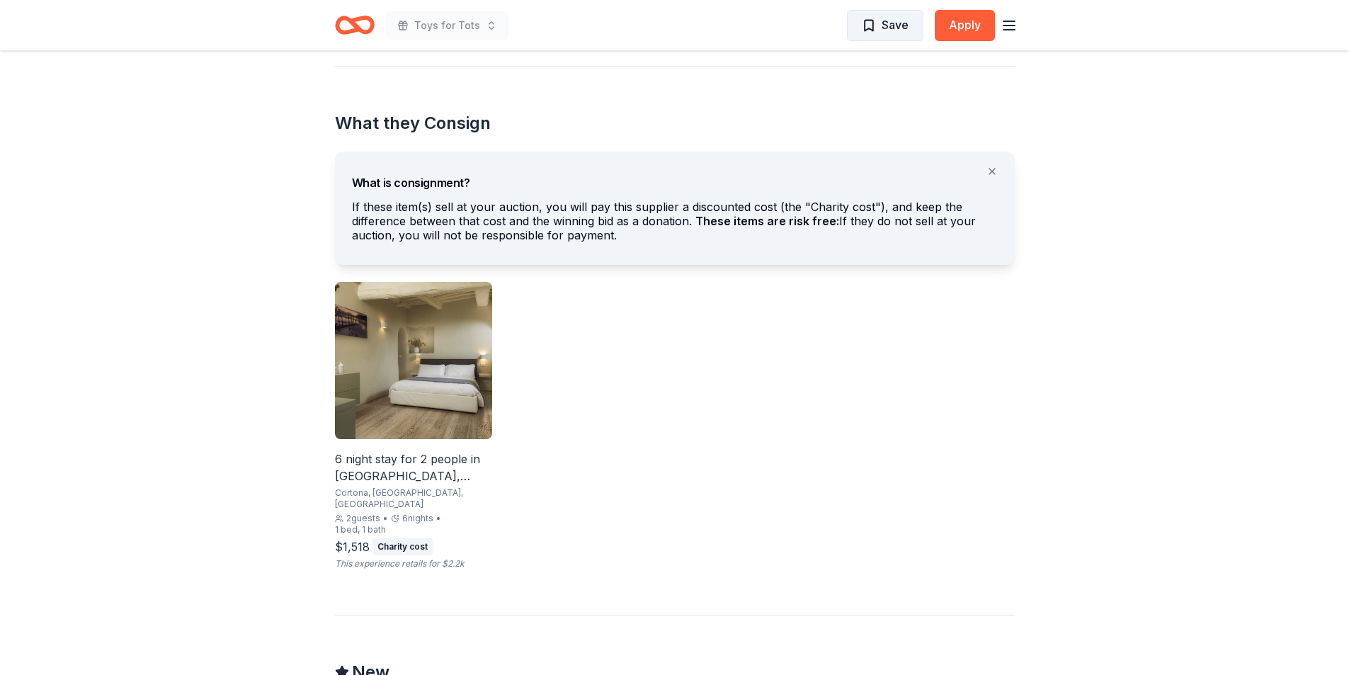
scroll to position [705, 0]
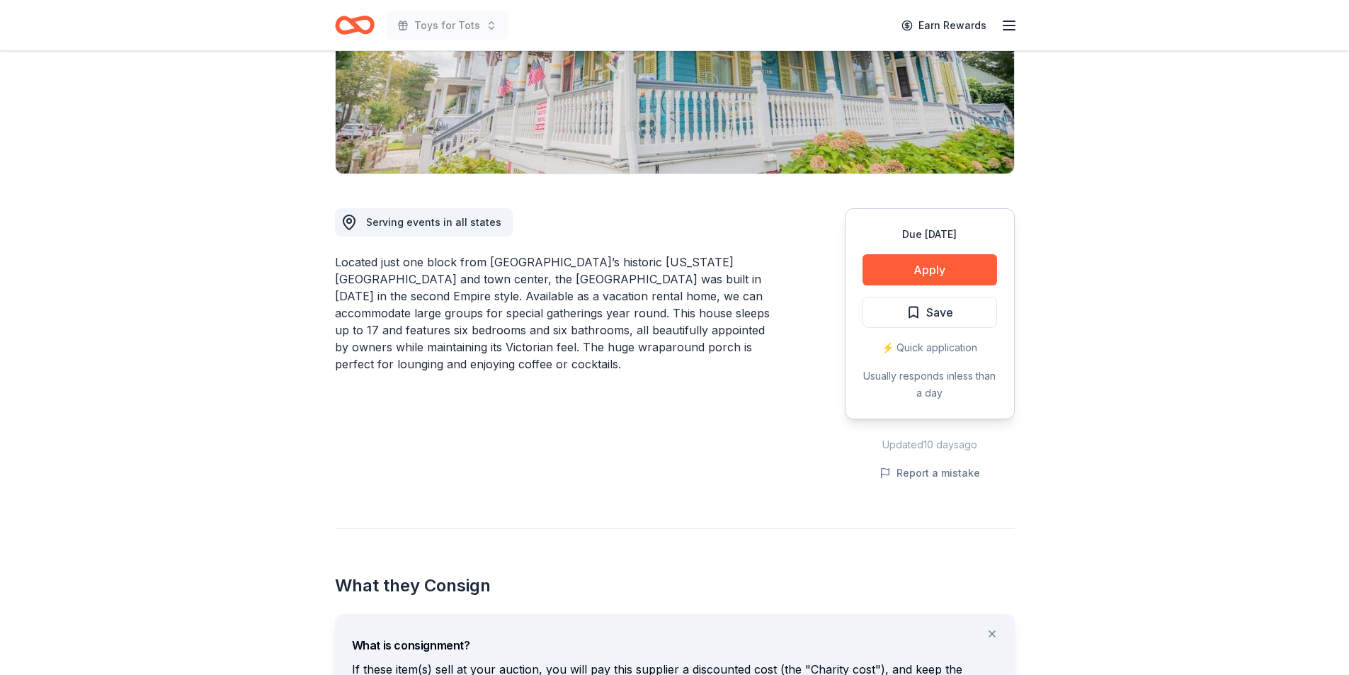
scroll to position [229, 0]
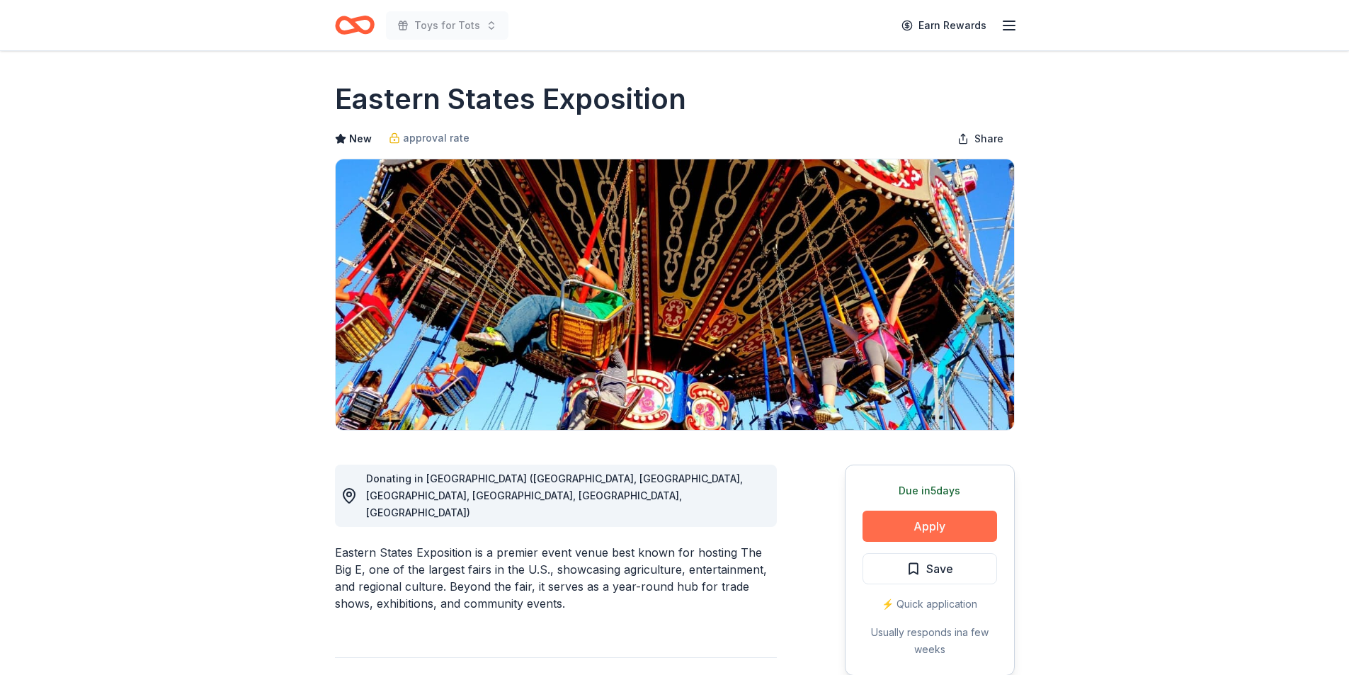
click at [918, 521] on button "Apply" at bounding box center [930, 526] width 135 height 31
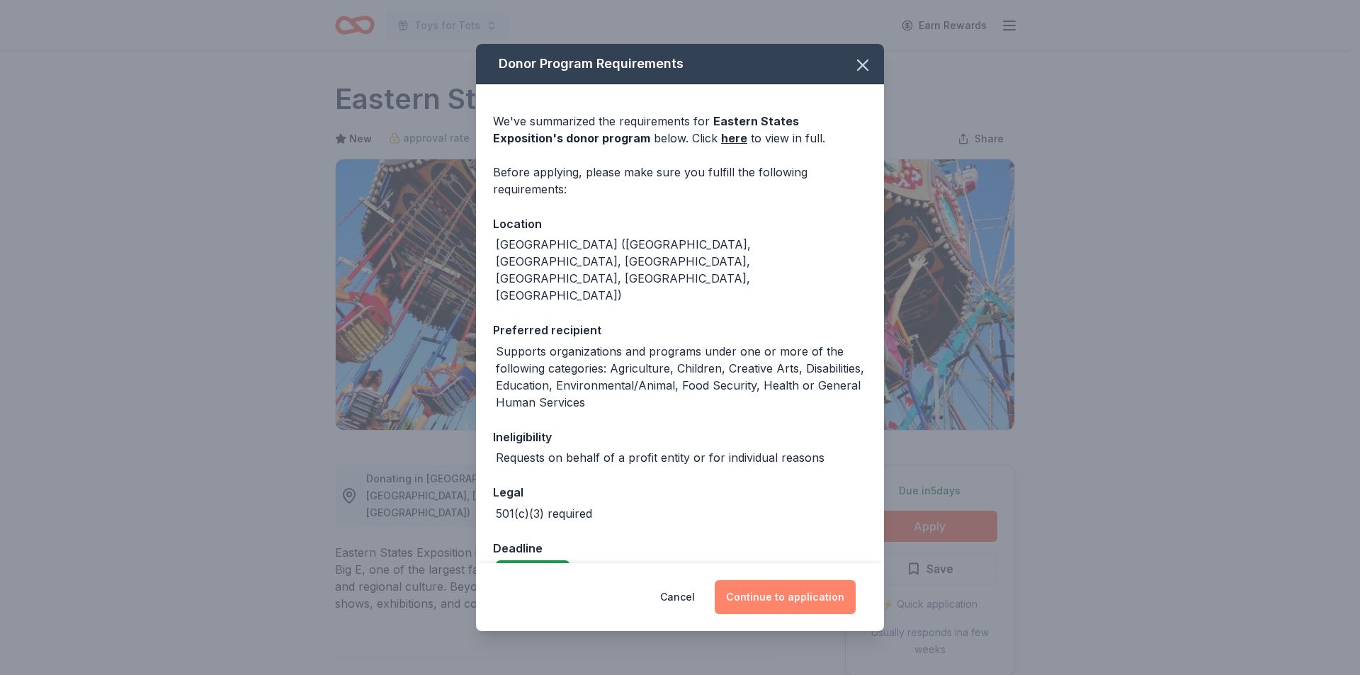
click at [789, 586] on button "Continue to application" at bounding box center [785, 597] width 141 height 34
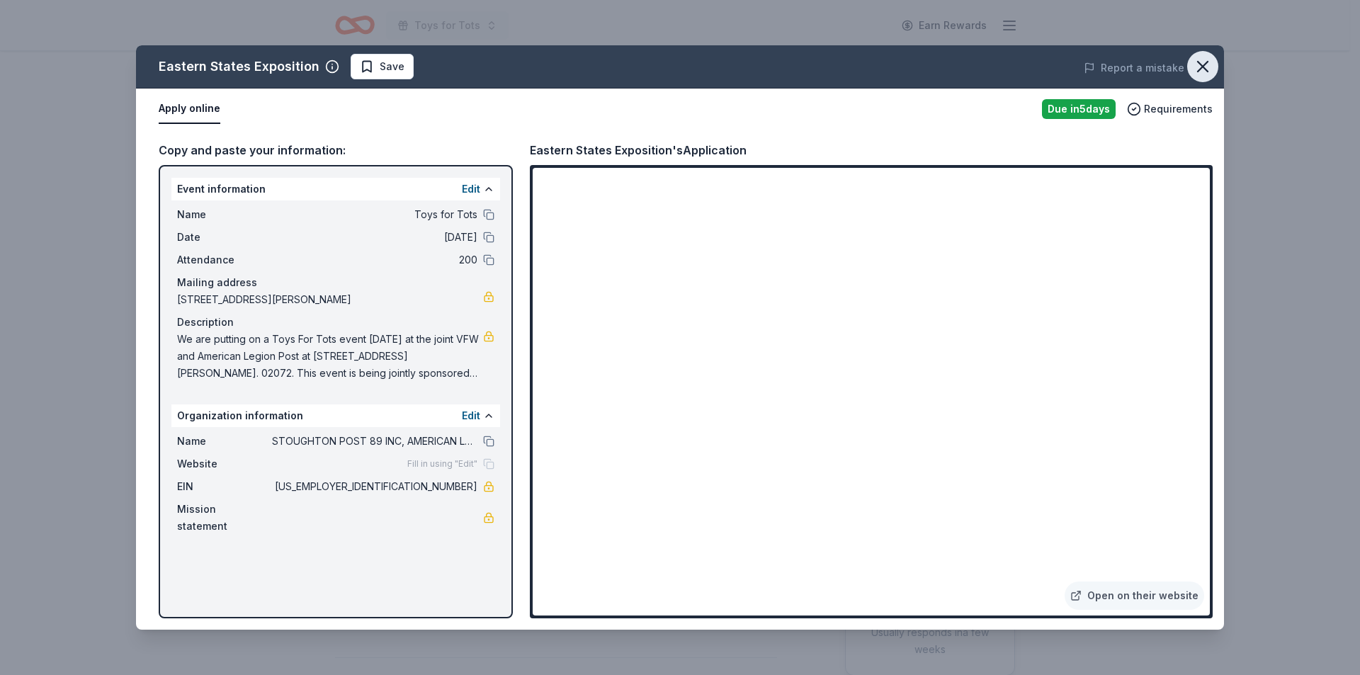
click at [1199, 64] on icon "button" at bounding box center [1203, 67] width 20 height 20
